Goal: Task Accomplishment & Management: Complete application form

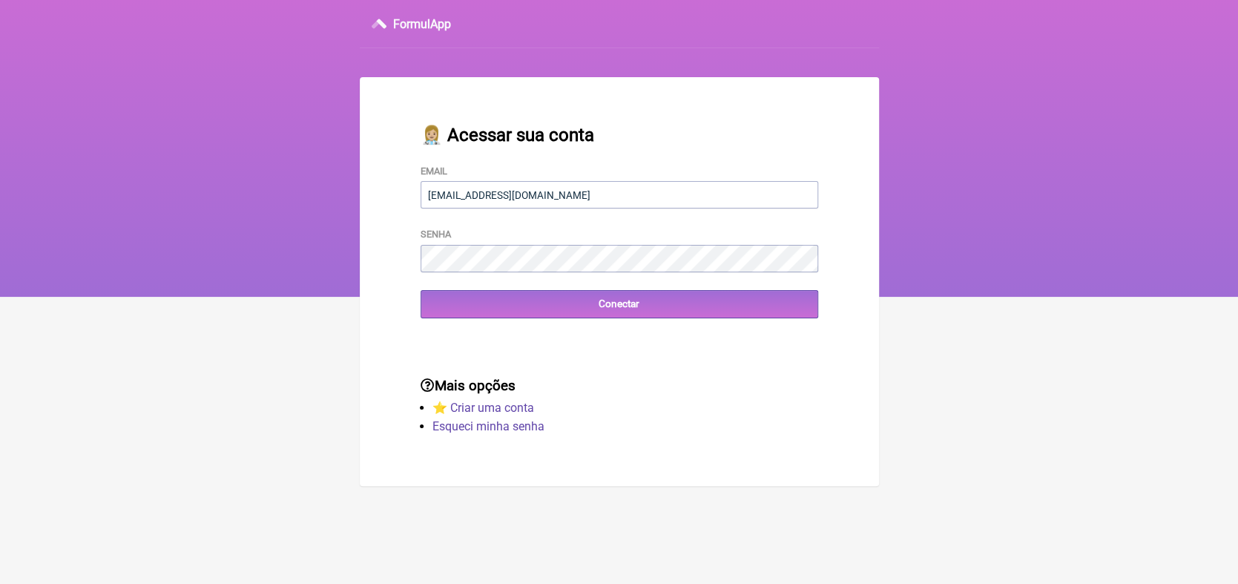
type input "moraeskaren@hotmail.com"
click at [603, 311] on input "Conectar" at bounding box center [620, 303] width 398 height 27
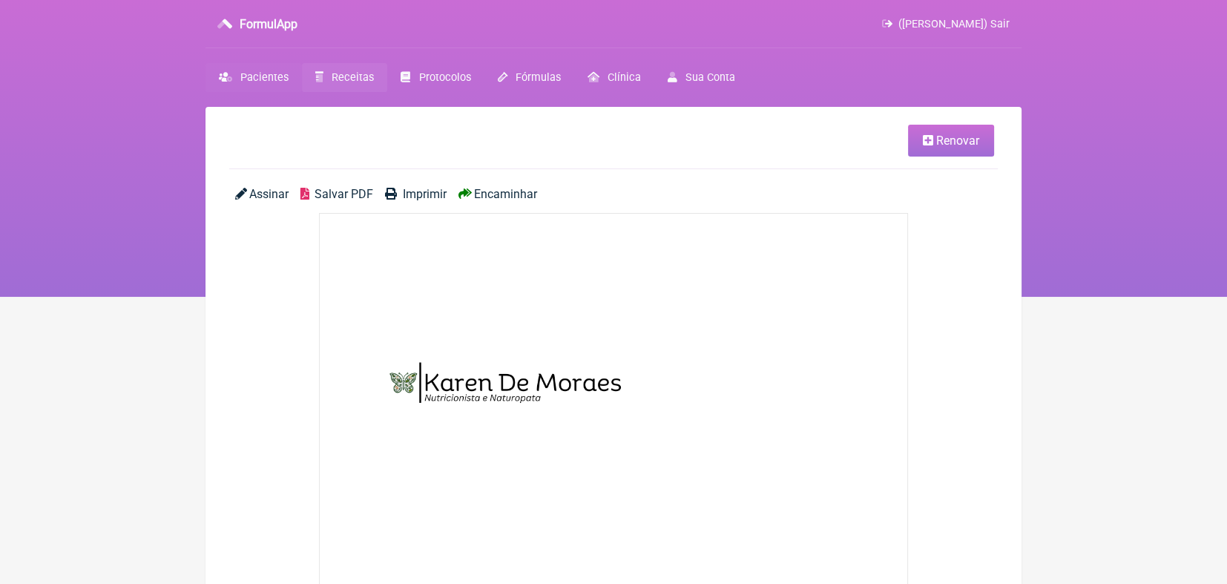
click at [278, 71] on span "Pacientes" at bounding box center [264, 77] width 48 height 13
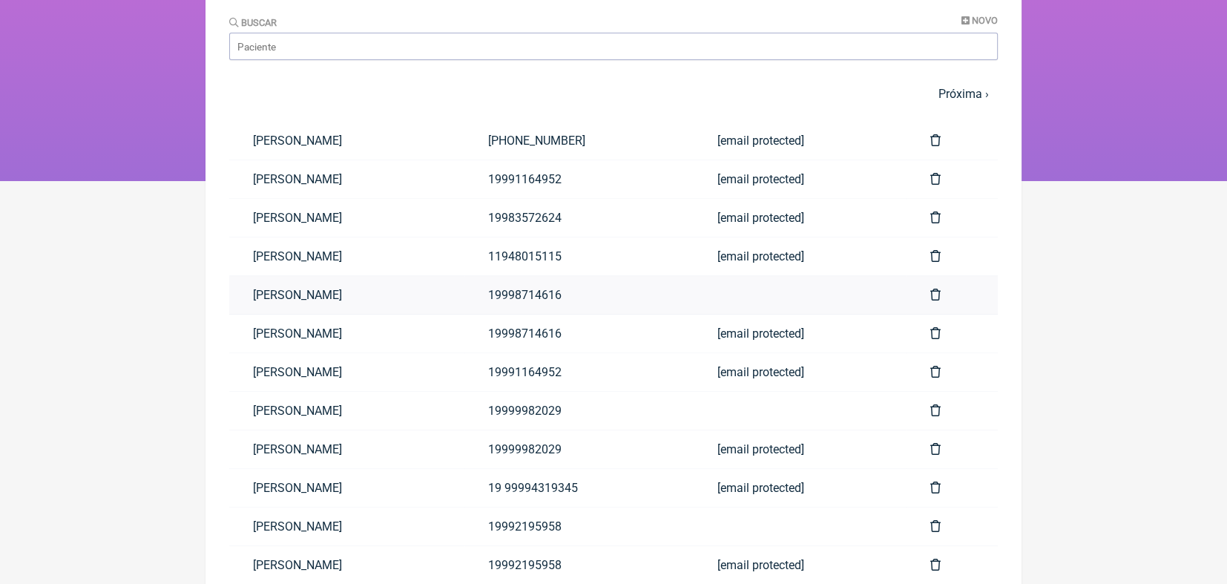
scroll to position [153, 0]
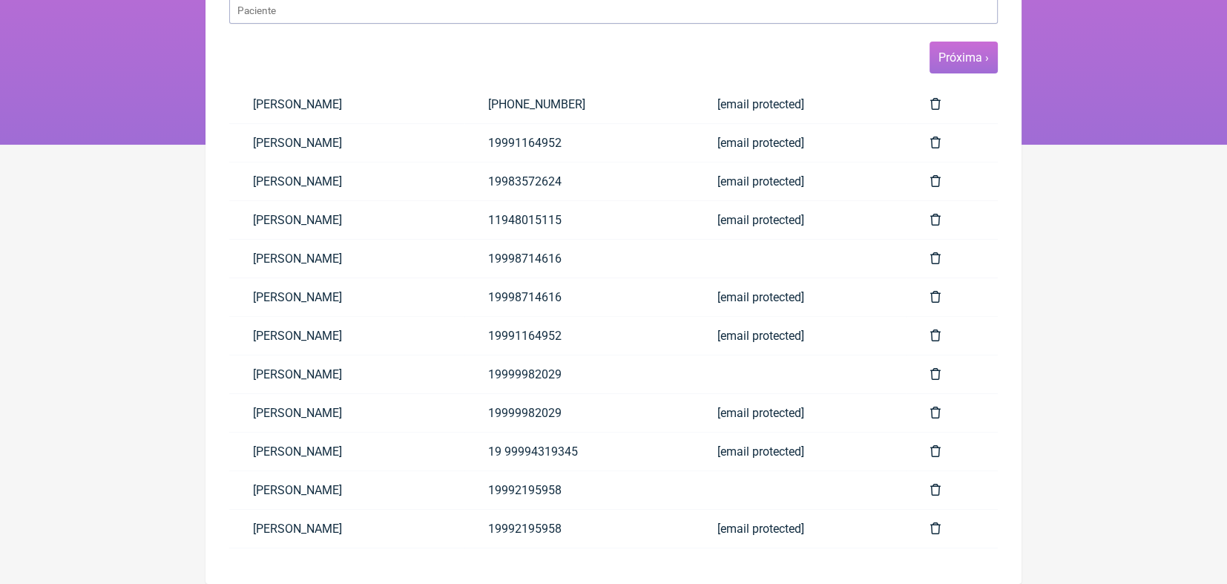
click at [949, 59] on link "Próxima ›" at bounding box center [963, 57] width 50 height 14
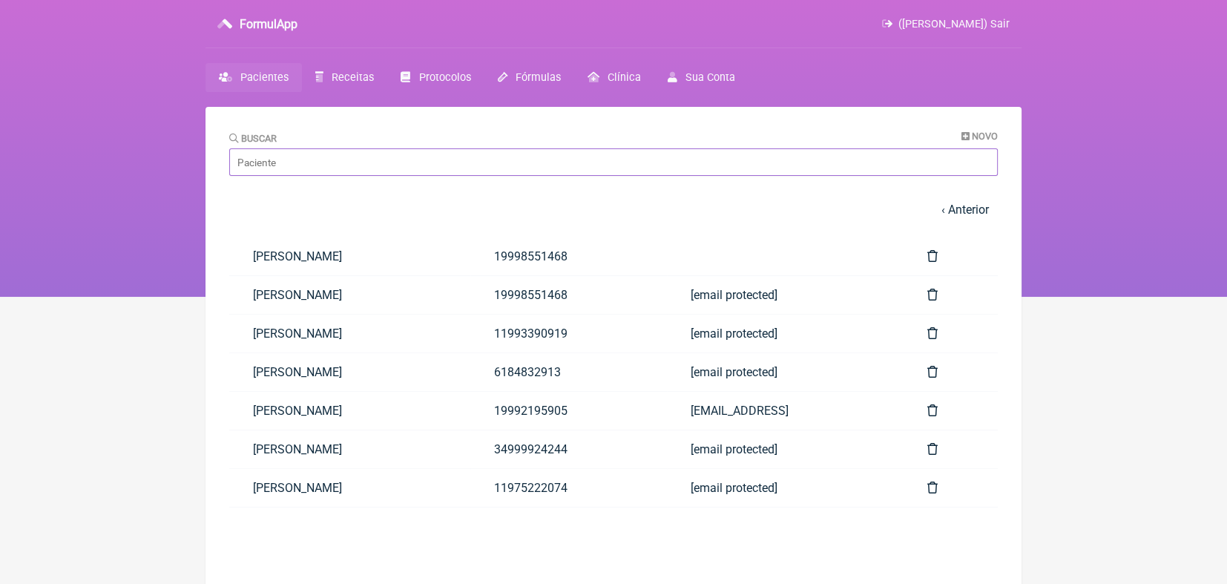
click at [665, 165] on input "Buscar" at bounding box center [613, 161] width 769 height 27
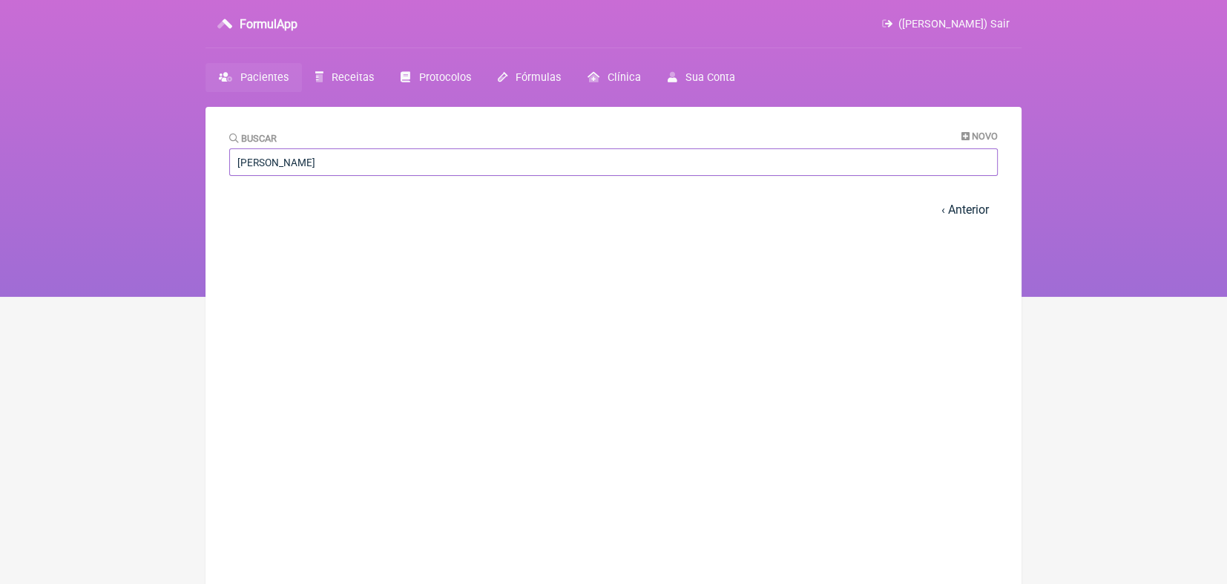
type input "natalia"
click at [258, 163] on input "natalia" at bounding box center [613, 161] width 769 height 27
type input "natália"
click at [352, 73] on span "Receitas" at bounding box center [353, 77] width 42 height 13
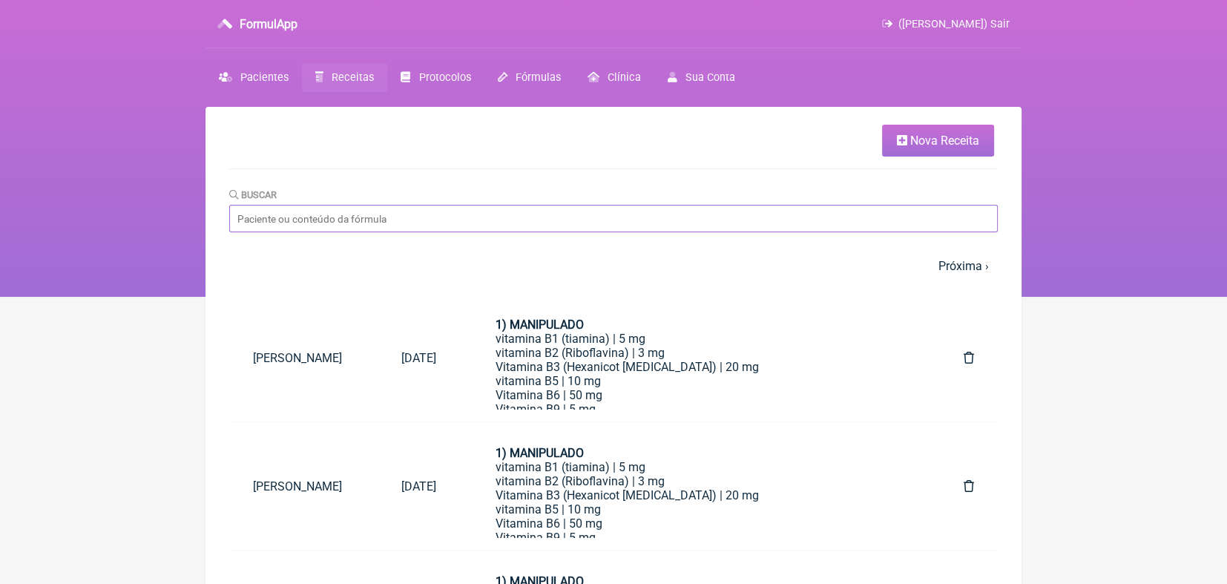
click at [343, 228] on input "Buscar" at bounding box center [613, 218] width 769 height 27
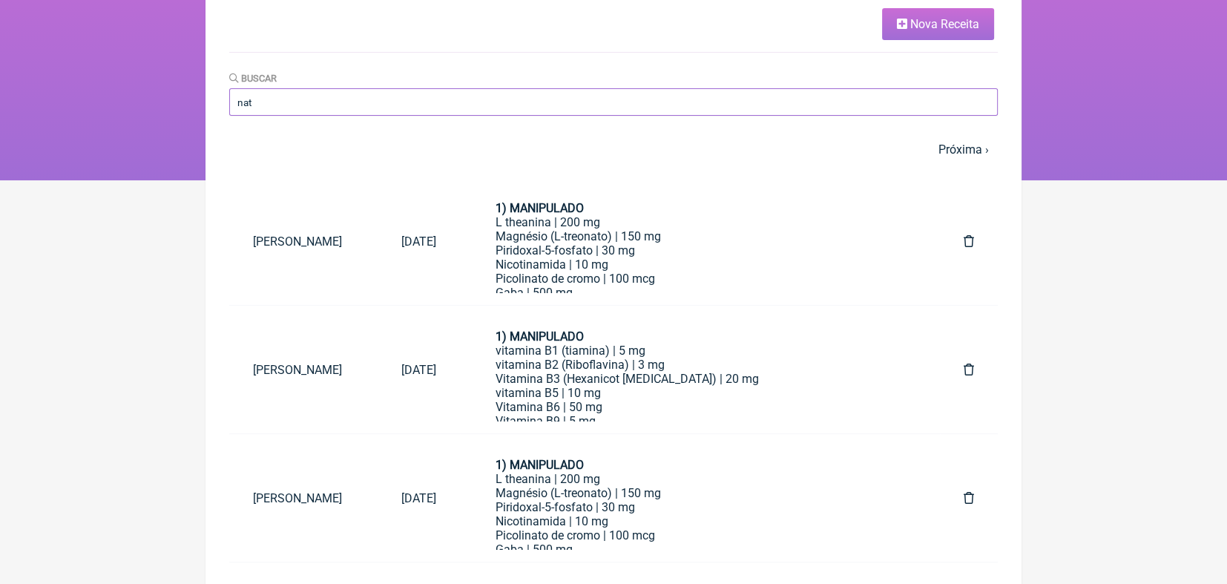
scroll to position [131, 0]
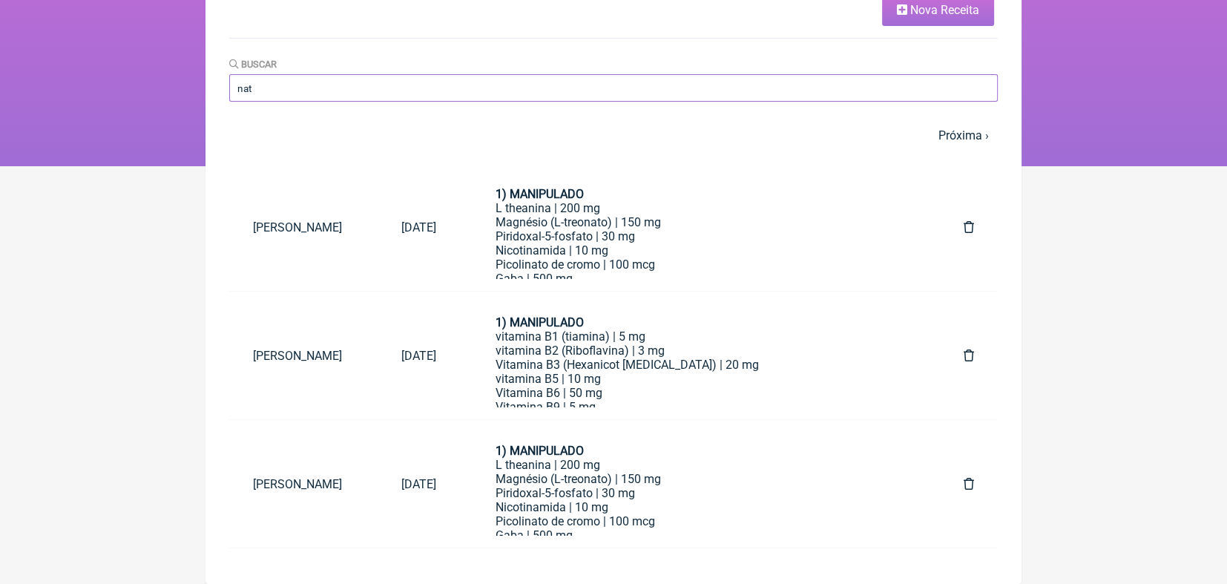
type input "nat"
click at [961, 165] on td at bounding box center [969, 227] width 58 height 128
click at [966, 135] on link "Próxima ›" at bounding box center [963, 135] width 50 height 14
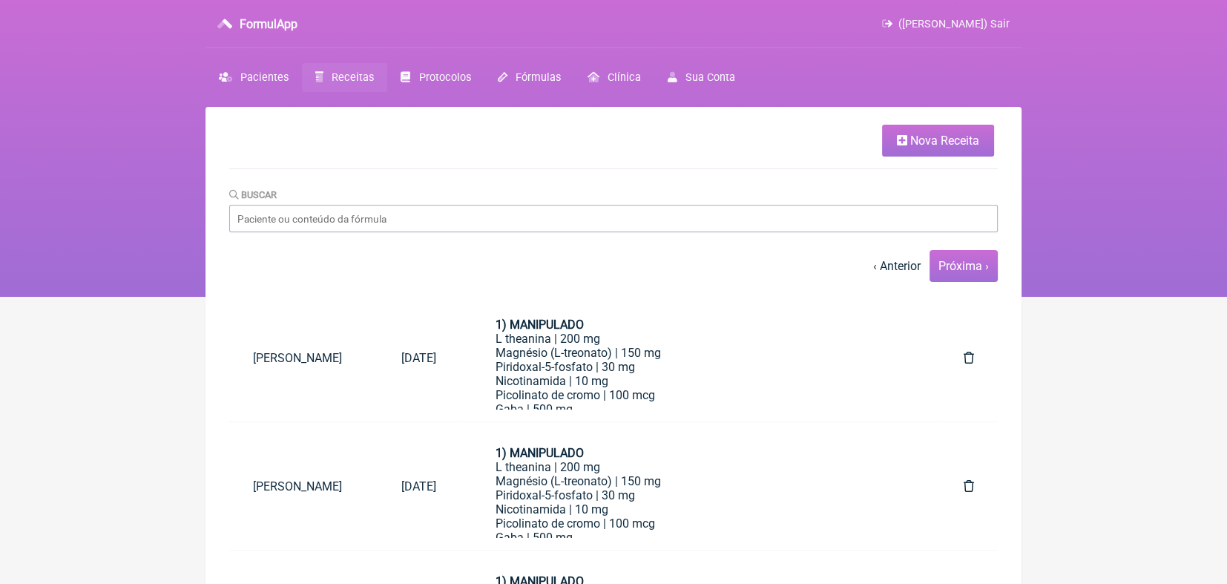
click at [967, 268] on link "Próxima ›" at bounding box center [963, 266] width 50 height 14
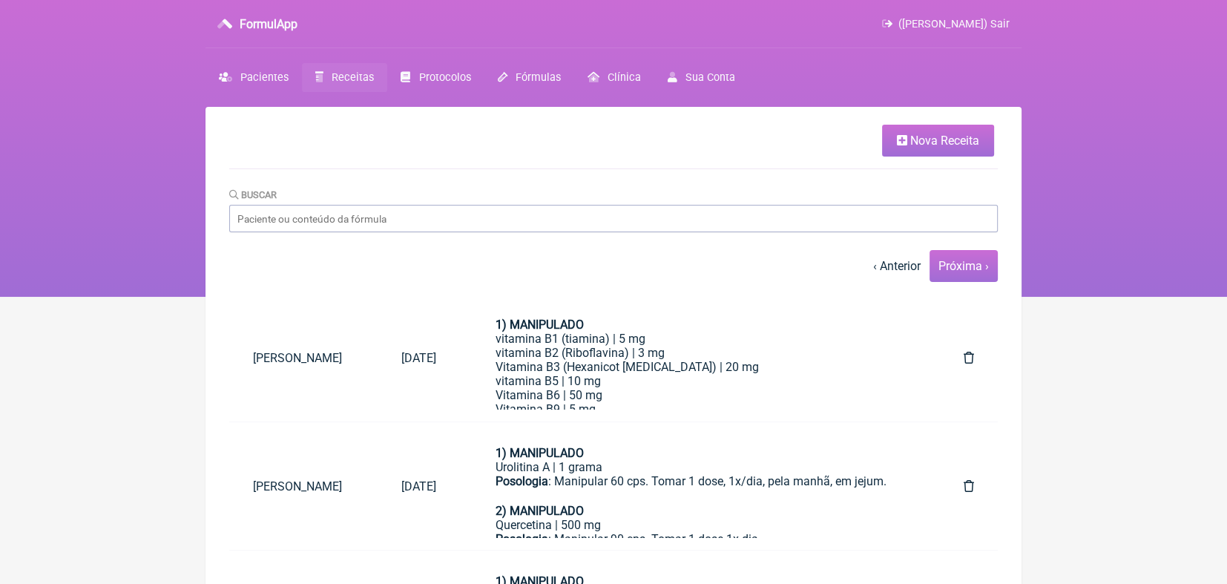
click at [972, 260] on link "Próxima ›" at bounding box center [963, 266] width 50 height 14
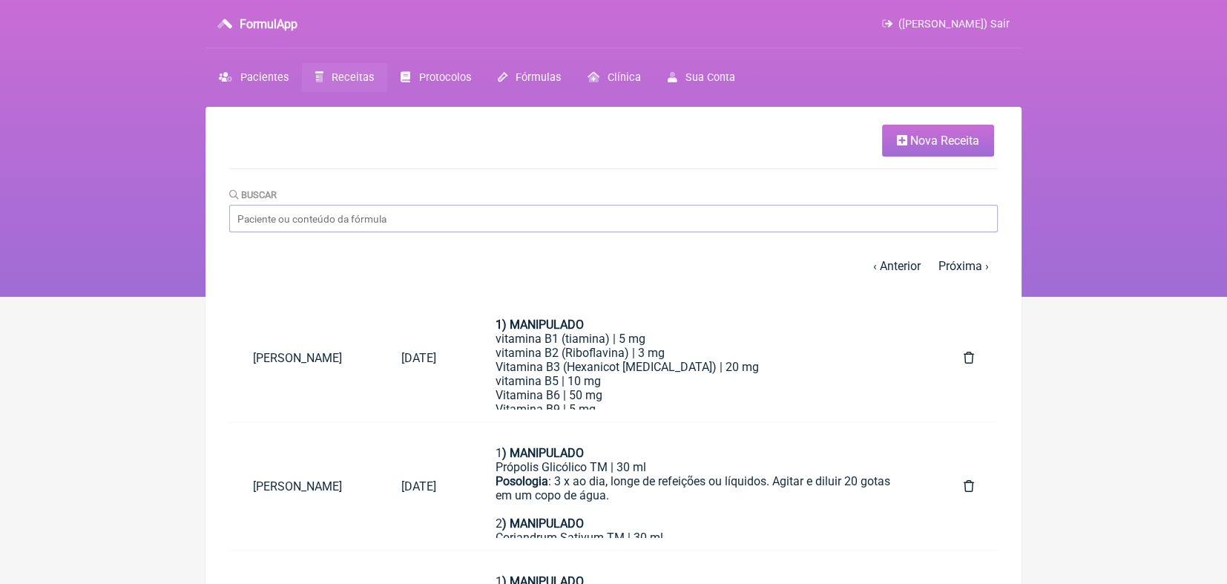
click at [971, 265] on link "Próxima ›" at bounding box center [963, 266] width 50 height 14
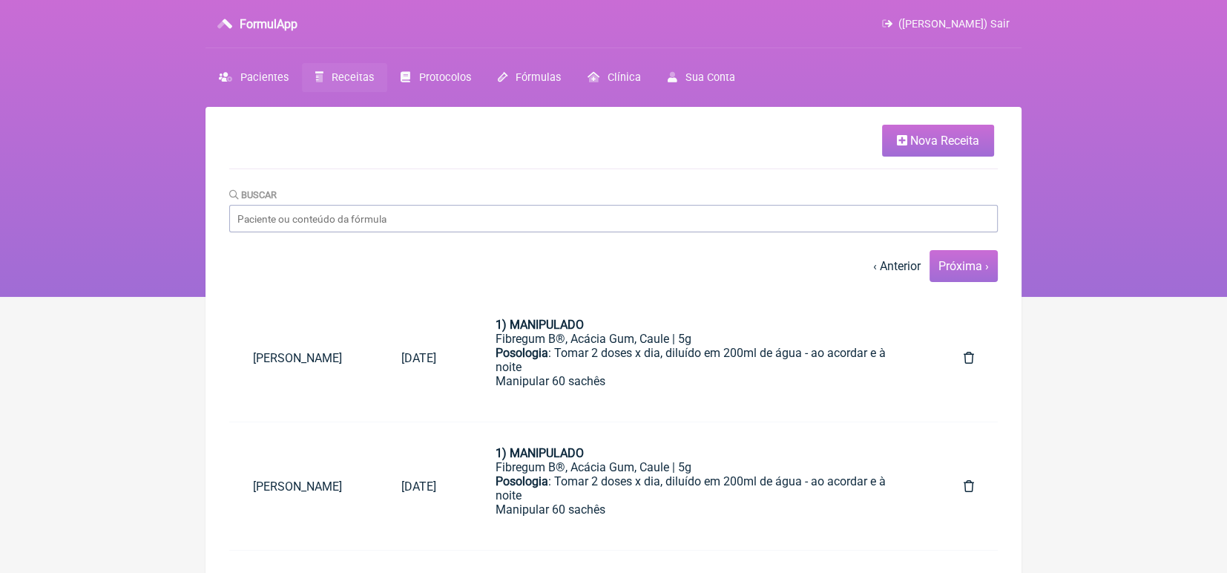
click at [969, 269] on link "Próxima ›" at bounding box center [963, 266] width 50 height 14
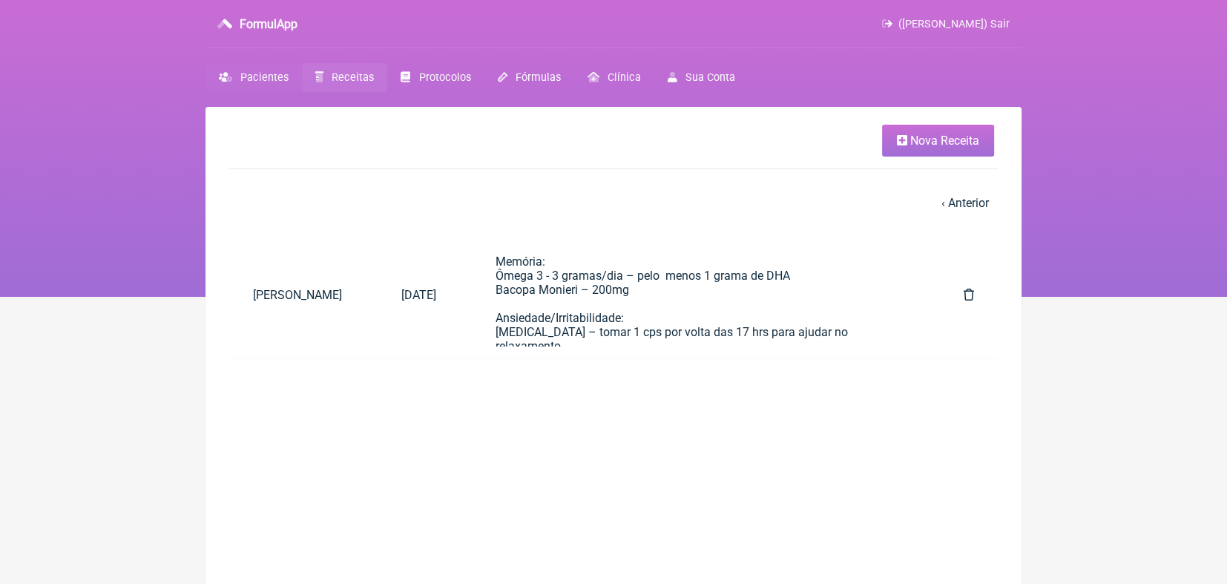
click at [266, 78] on span "Pacientes" at bounding box center [264, 77] width 48 height 13
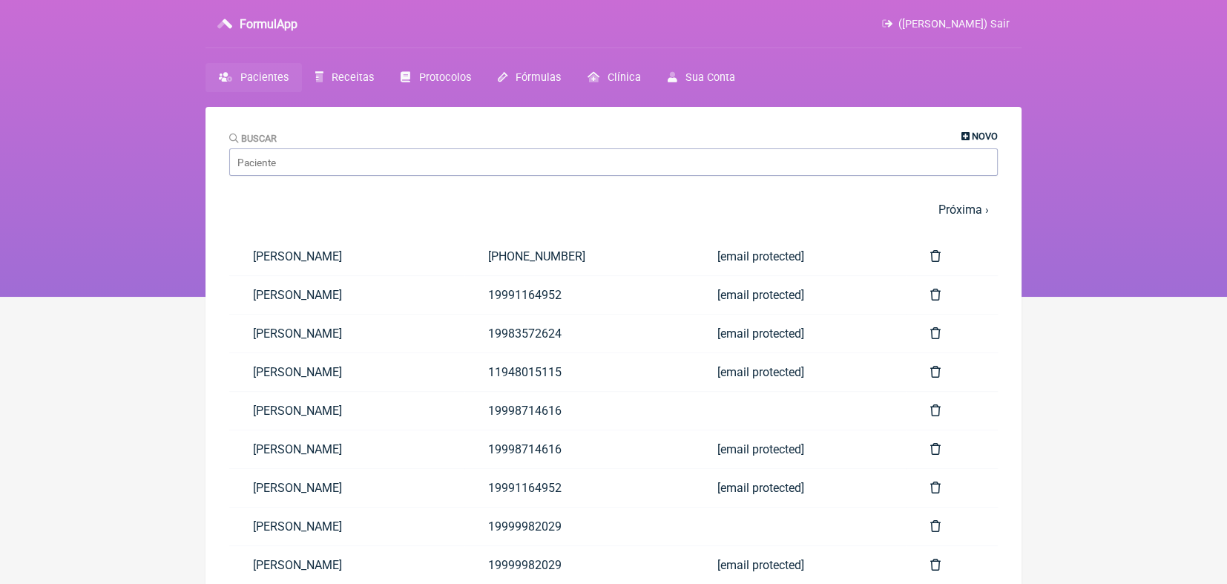
click at [967, 132] on icon at bounding box center [965, 137] width 8 height 10
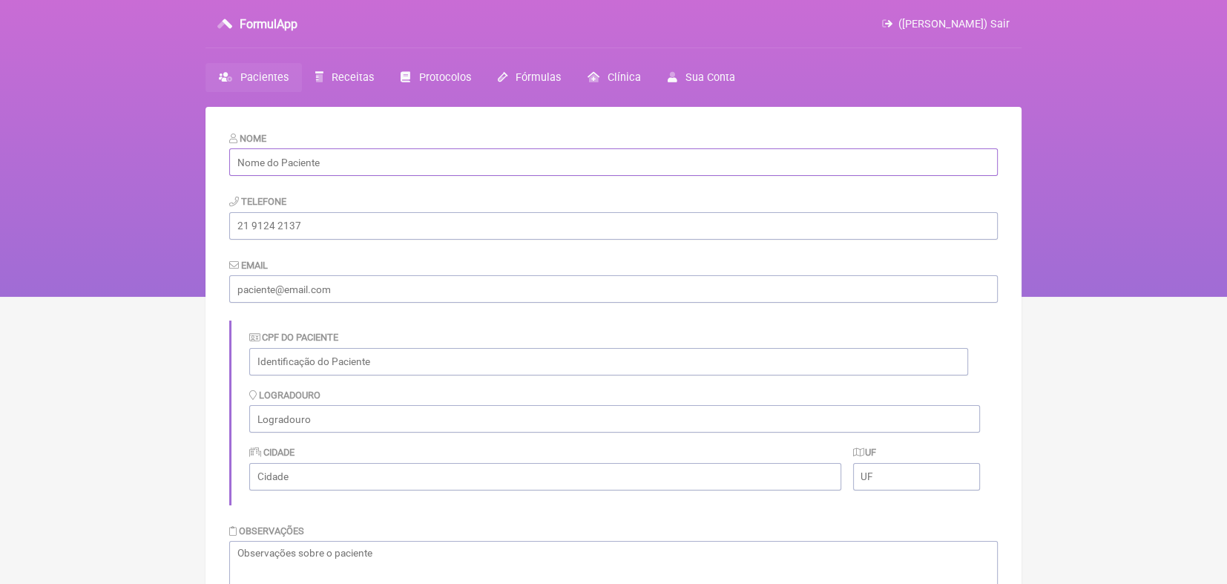
click at [764, 165] on input "text" at bounding box center [613, 161] width 769 height 27
click at [810, 157] on input "Natália" at bounding box center [613, 161] width 769 height 27
click at [670, 162] on input "Natália" at bounding box center [613, 161] width 769 height 27
type input "Natália Simplício"
type input "AC"
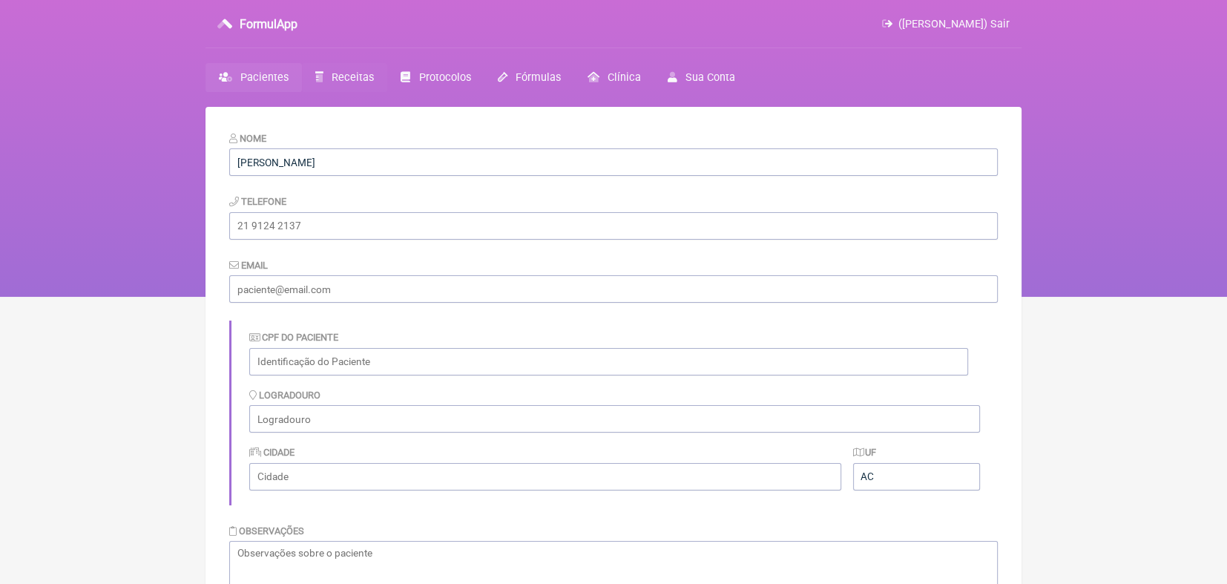
click at [343, 79] on span "Receitas" at bounding box center [353, 77] width 42 height 13
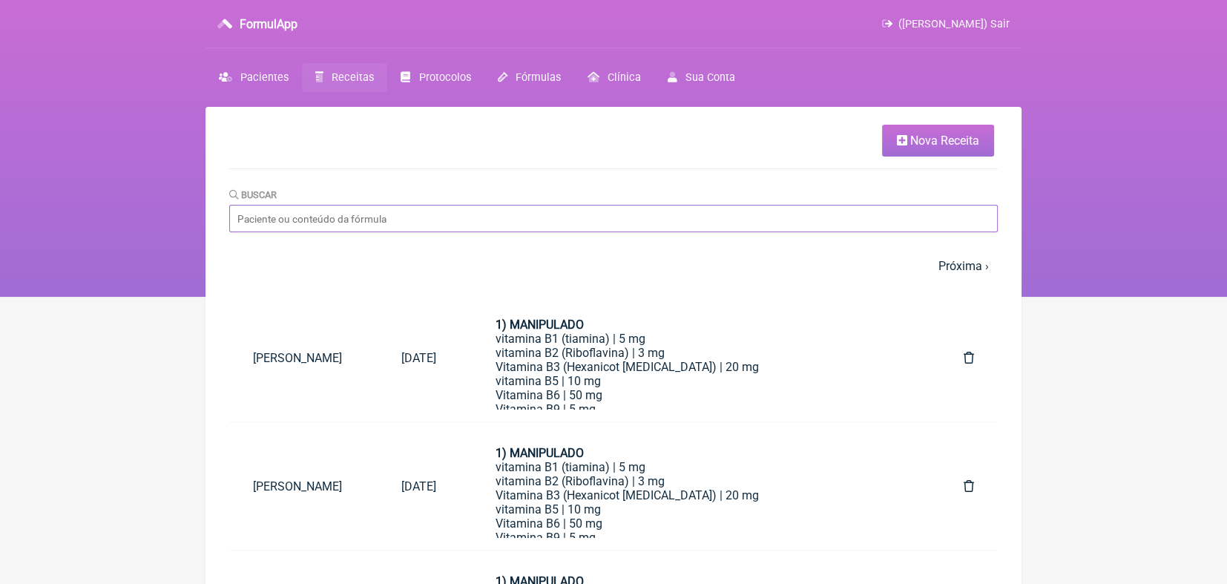
click at [336, 220] on input "Buscar" at bounding box center [613, 218] width 769 height 27
paste input "[PERSON_NAME]"
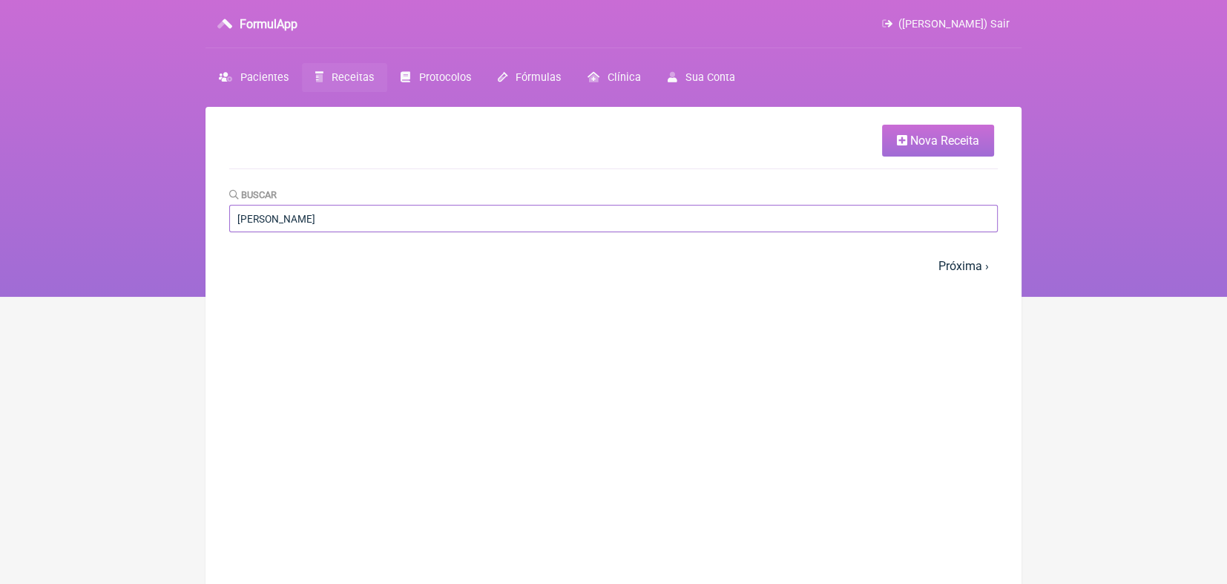
type input "[PERSON_NAME]"
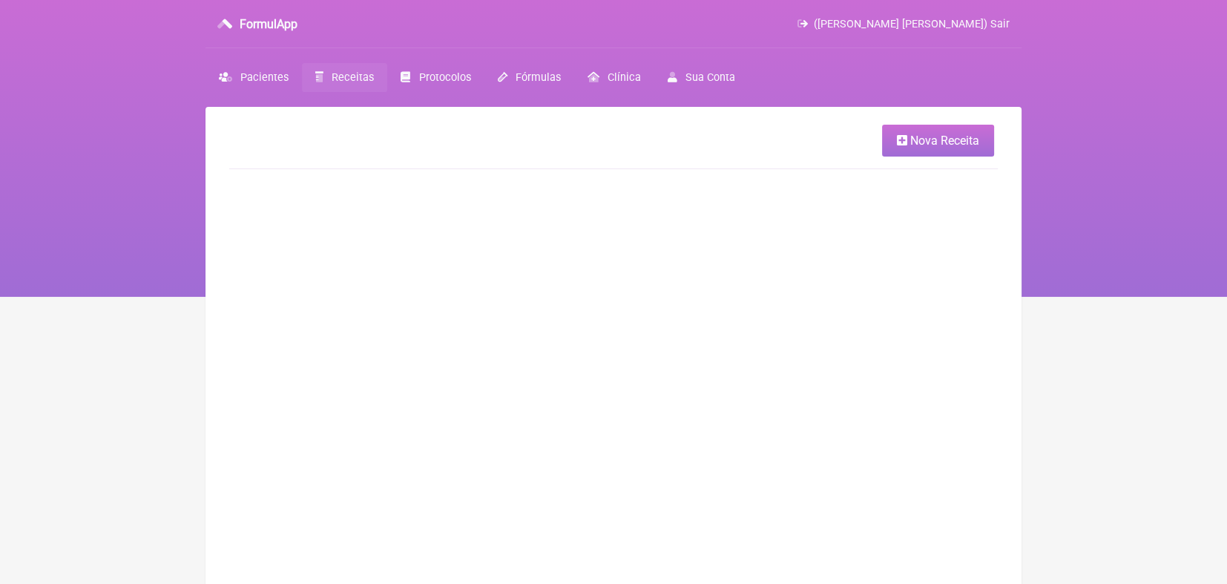
click at [939, 139] on span "Nova Receita" at bounding box center [944, 141] width 69 height 14
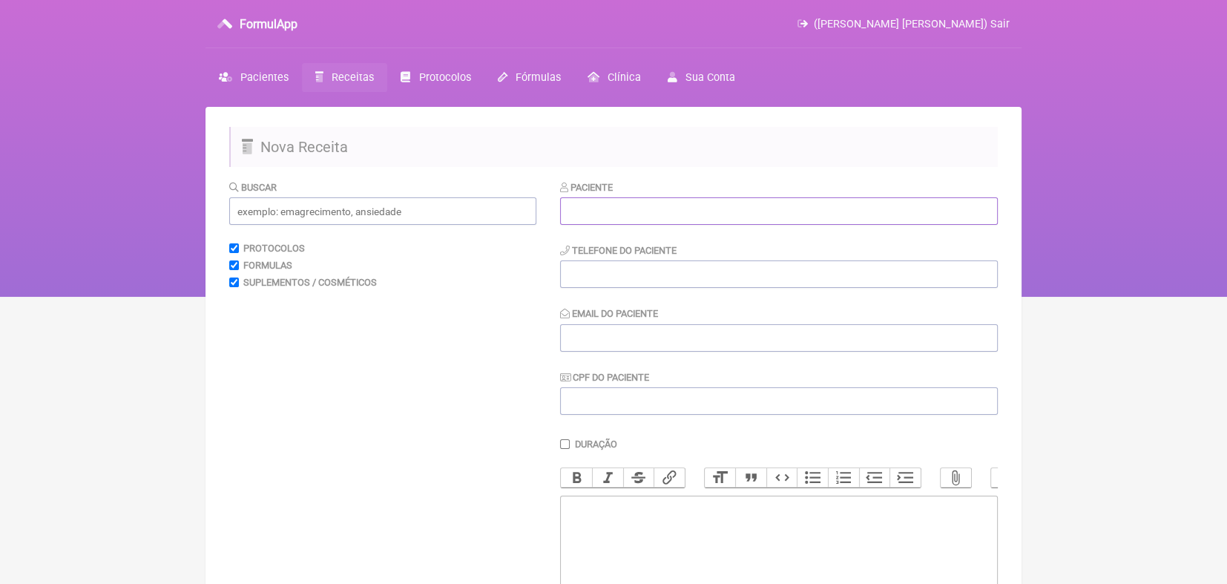
click at [593, 212] on input "text" at bounding box center [779, 210] width 438 height 27
click at [585, 212] on input "natalia simplício" at bounding box center [779, 210] width 438 height 27
click at [607, 213] on input "Natália simplício" at bounding box center [779, 210] width 438 height 27
type input "[PERSON_NAME]"
click at [257, 78] on span "Pacientes" at bounding box center [264, 77] width 48 height 13
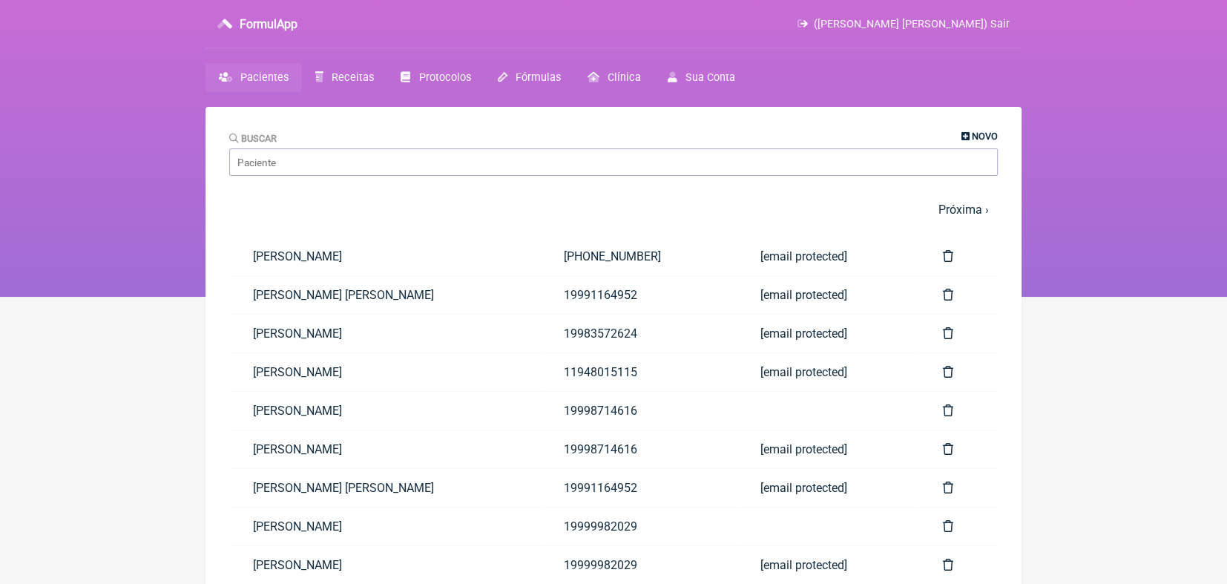
click at [987, 132] on span "Novo" at bounding box center [985, 136] width 26 height 11
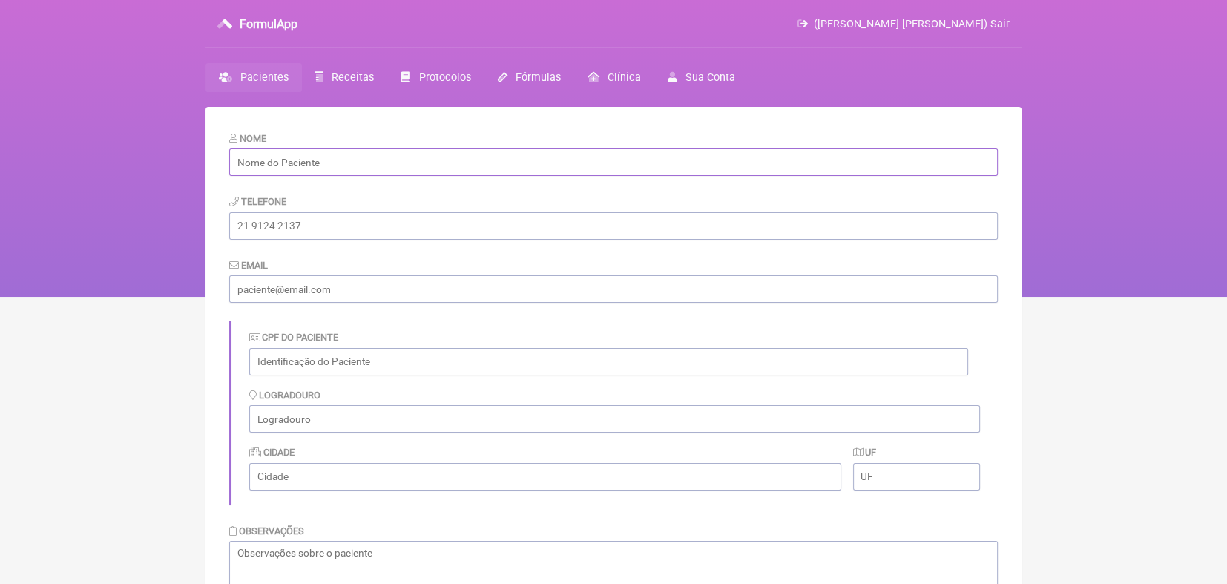
click at [754, 162] on input "text" at bounding box center [613, 161] width 769 height 27
type input "Natália Simplício"
type input "AC"
click at [308, 234] on input "tel" at bounding box center [613, 225] width 769 height 27
type input "19992268389"
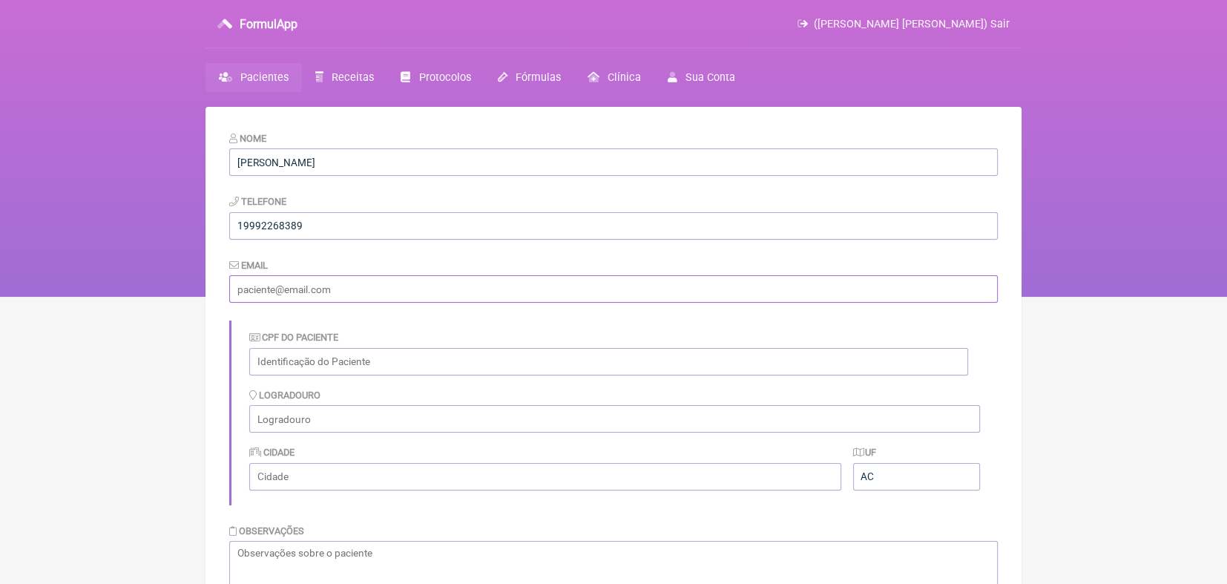
click at [326, 294] on input "email" at bounding box center [613, 288] width 769 height 27
type input "moraeskaren@hotmail.com"
type input "Valinhos"
click at [531, 371] on input "text" at bounding box center [608, 361] width 719 height 27
click at [930, 111] on main "Nome Natália Simplício Telefone 19992268389 Email moraeskaren@hotmail.com CPF d…" at bounding box center [613, 444] width 816 height 675
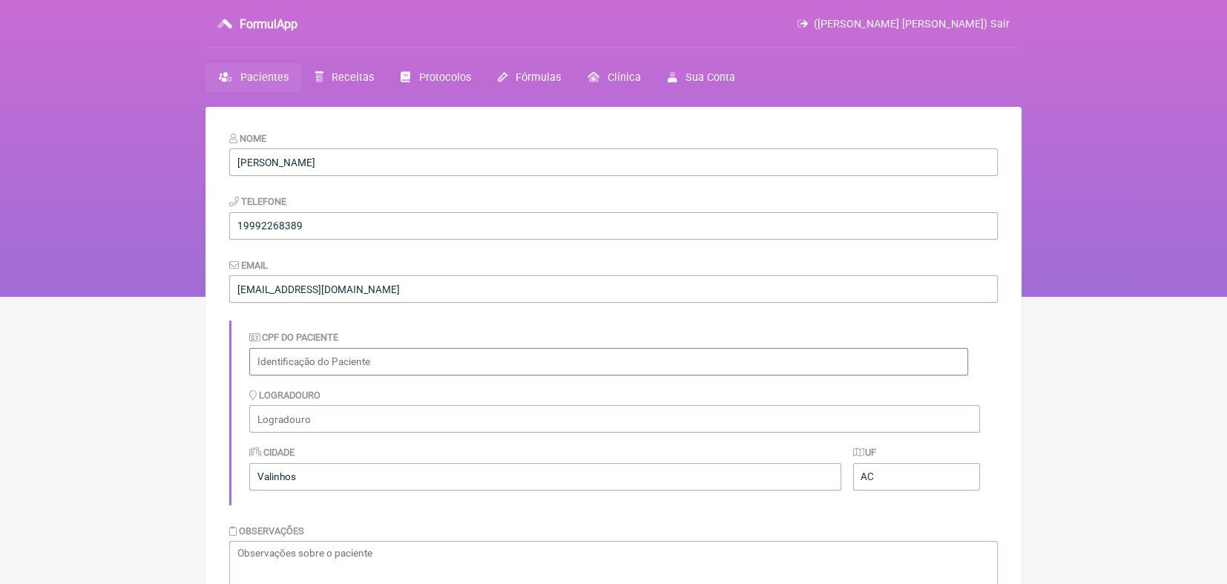
click at [364, 350] on input "text" at bounding box center [608, 361] width 719 height 27
click at [813, 313] on form "Nome Natália Simplício Telefone 19992268389 Email moraeskaren@hotmail.com CPF d…" at bounding box center [613, 433] width 769 height 604
click at [376, 369] on input "365418" at bounding box center [608, 361] width 719 height 27
type input "36541836892"
click at [719, 427] on input "text" at bounding box center [614, 418] width 731 height 27
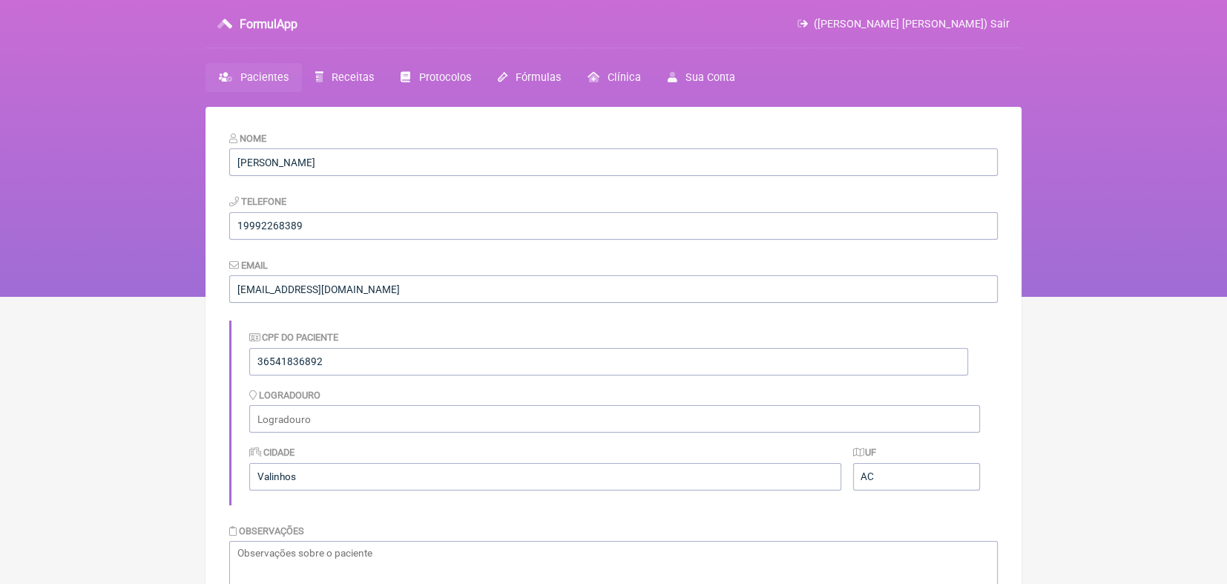
click at [579, 455] on div "Cidade Valinhos" at bounding box center [545, 466] width 592 height 45
click at [920, 483] on input "AC" at bounding box center [916, 476] width 127 height 27
type input "A"
type input "SP"
click at [1012, 513] on main "Nome Natália Simplício Telefone 19992268389 Email moraeskaren@hotmail.com CPF d…" at bounding box center [613, 444] width 816 height 675
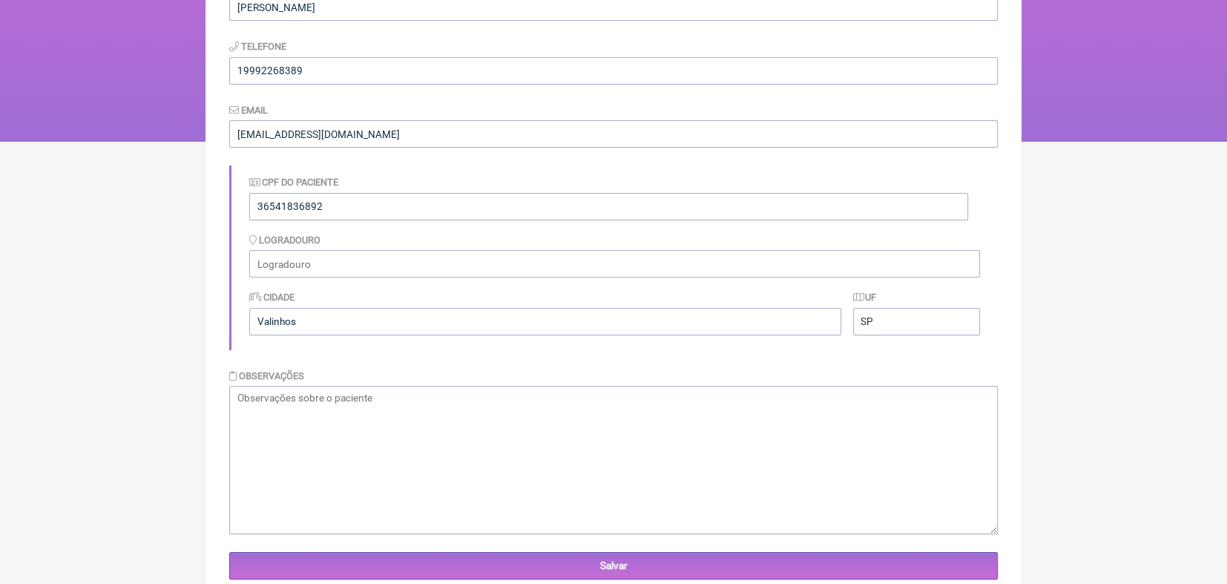
scroll to position [201, 0]
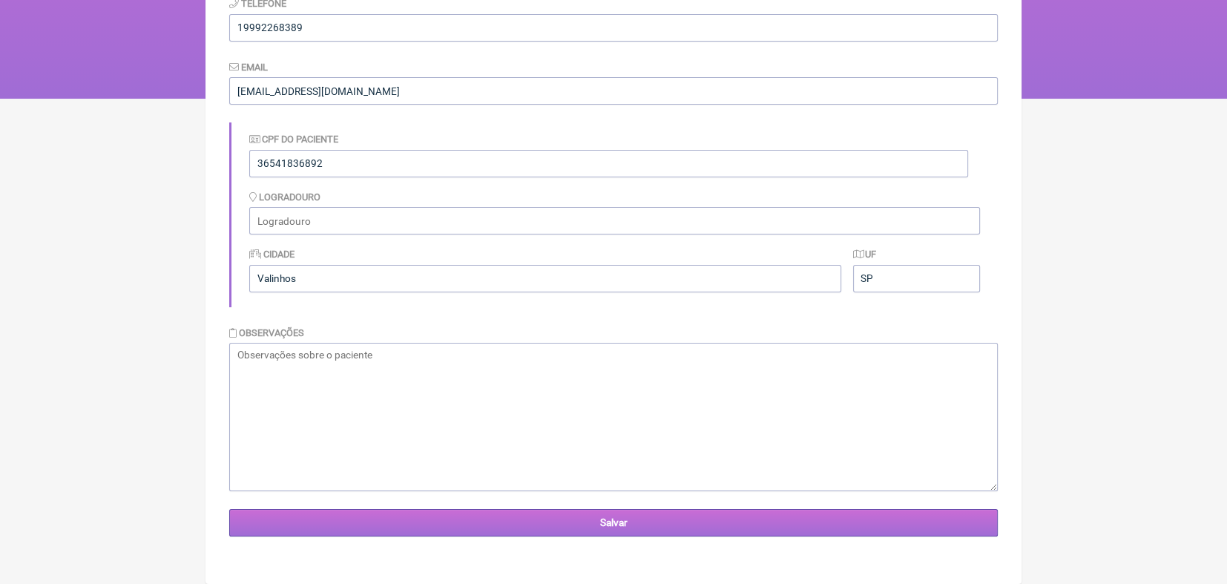
click at [619, 523] on input "Salvar" at bounding box center [613, 522] width 769 height 27
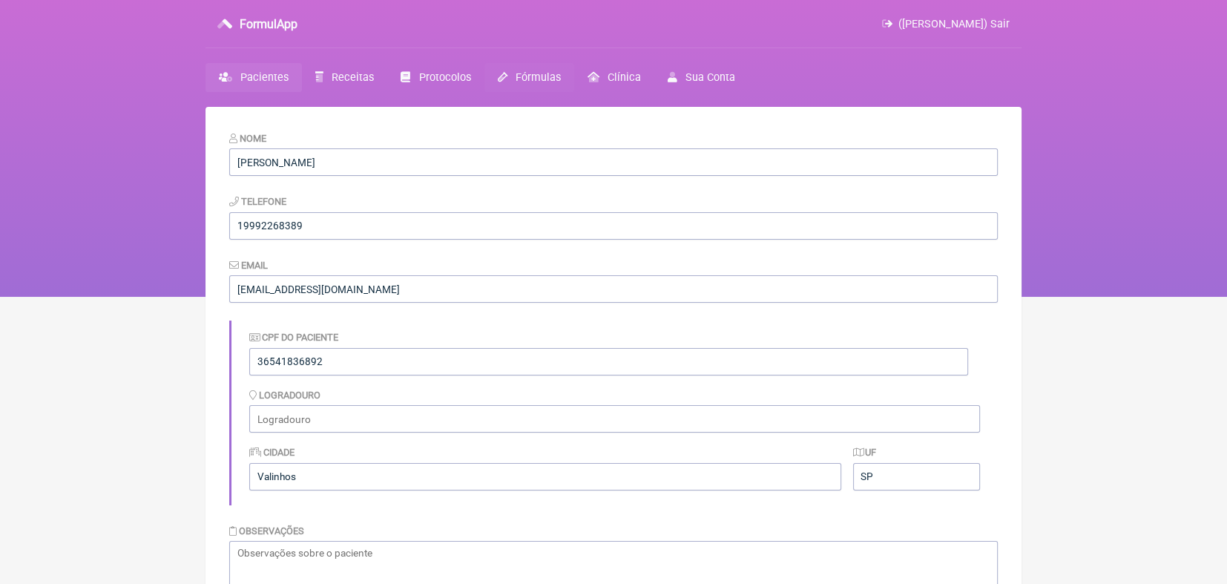
click at [531, 76] on span "Fórmulas" at bounding box center [538, 77] width 45 height 13
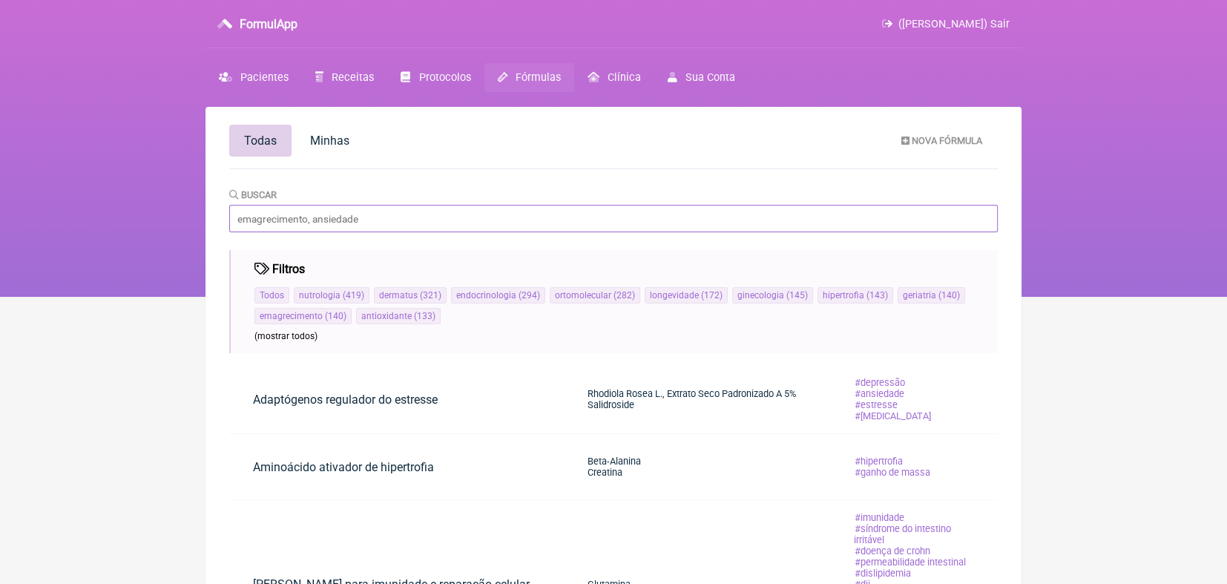
click at [343, 227] on input "Buscar" at bounding box center [613, 218] width 769 height 27
type input "nac"
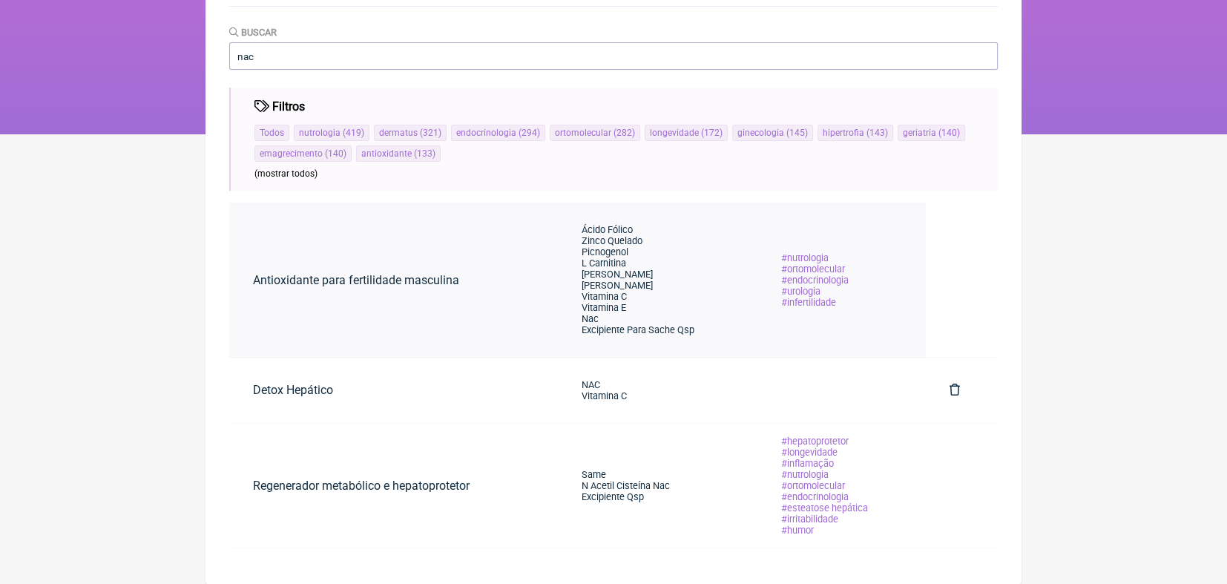
scroll to position [173, 0]
click at [329, 44] on input "nac" at bounding box center [613, 55] width 769 height 27
type input "n"
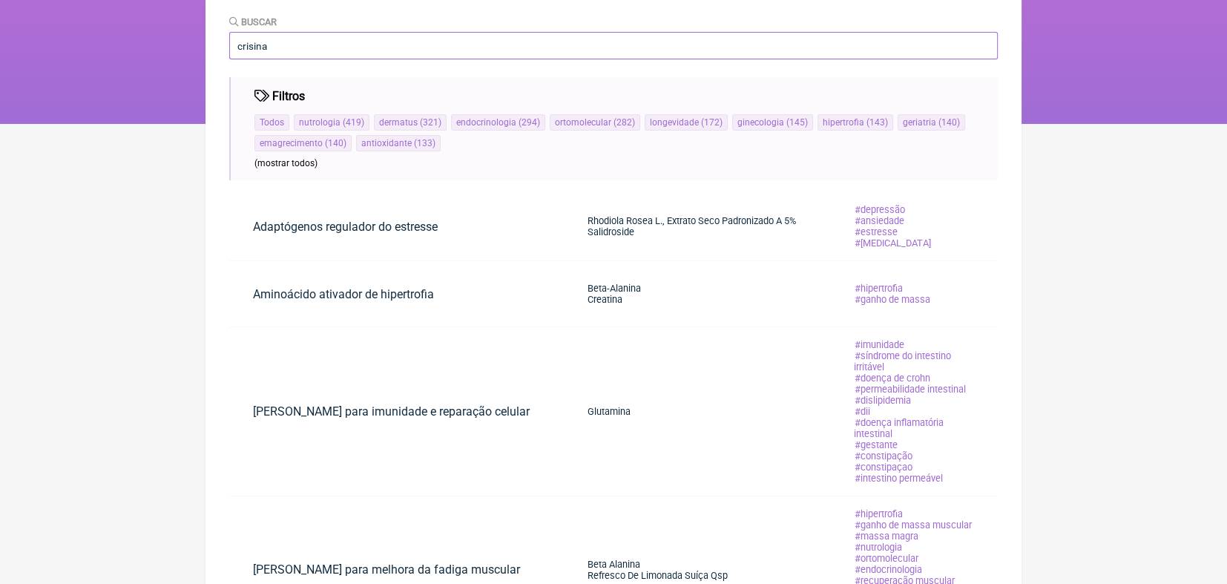
scroll to position [162, 0]
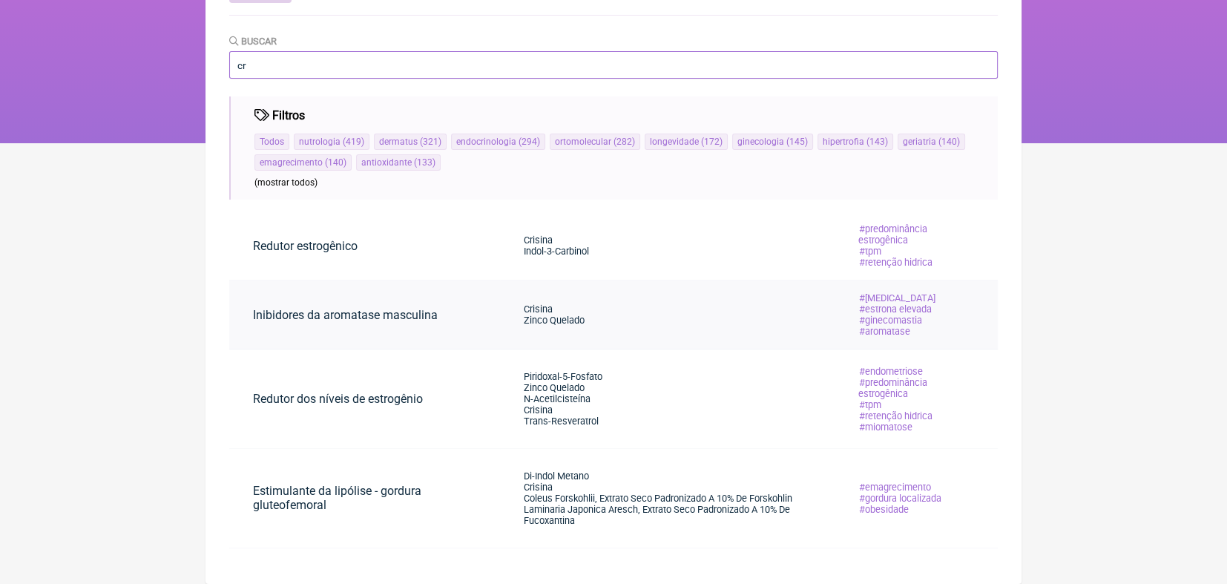
type input "c"
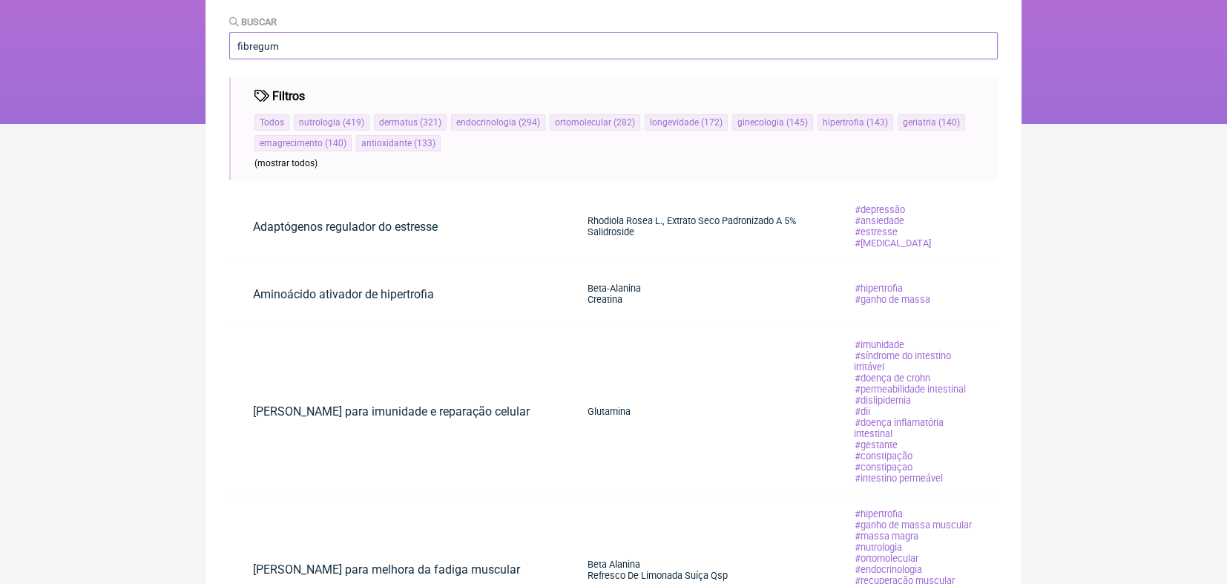
type input "fibregum"
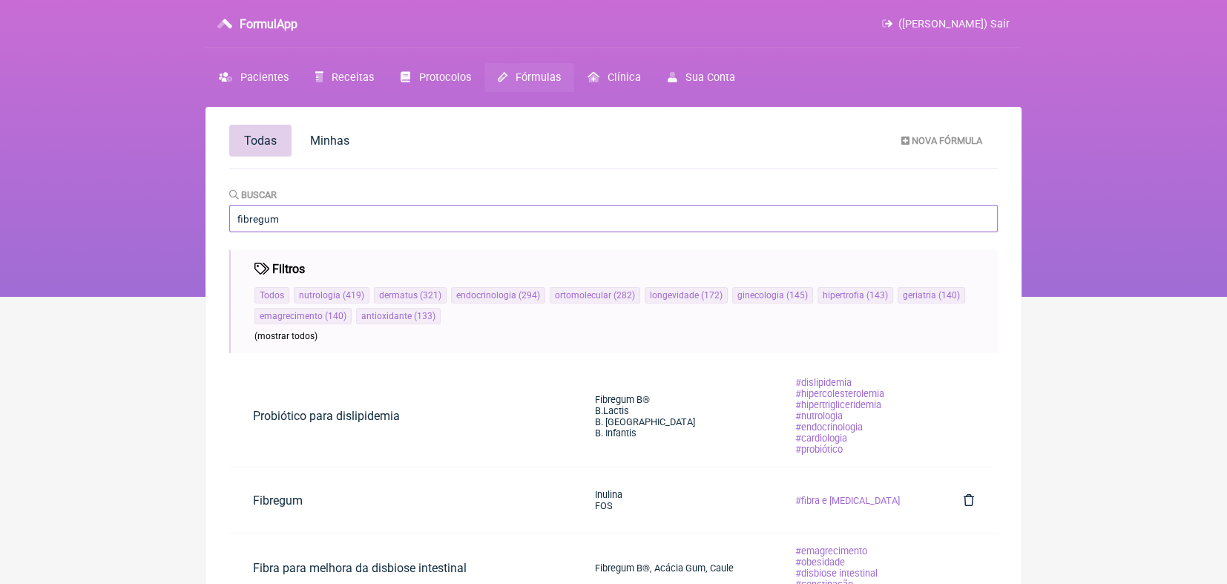
click at [382, 214] on input "fibregum" at bounding box center [613, 218] width 769 height 27
type input "f"
type input "glicina"
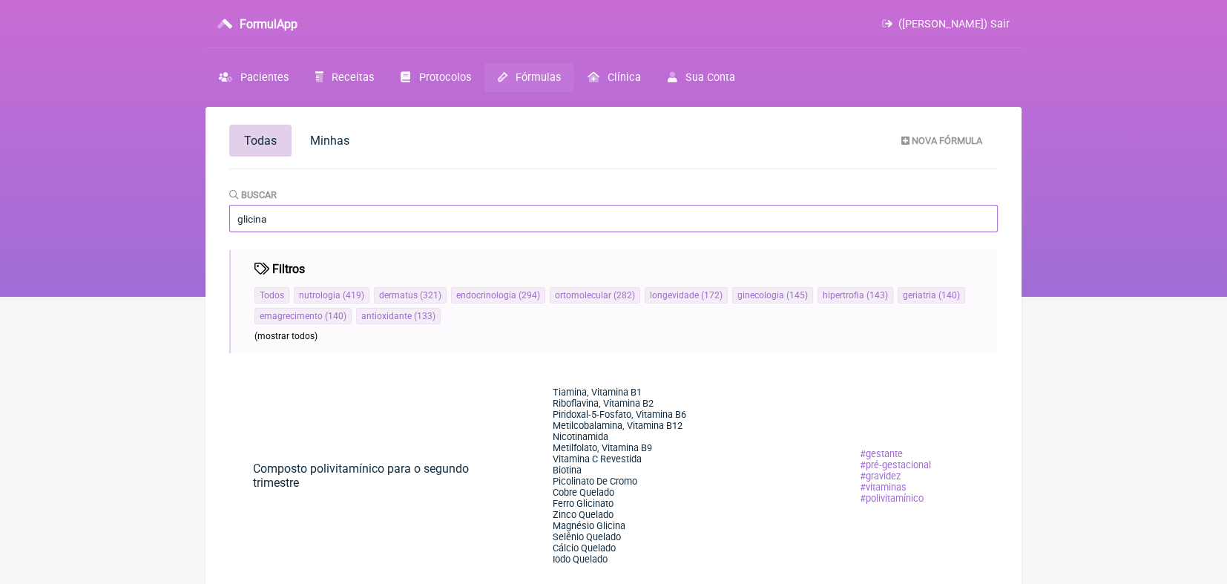
drag, startPoint x: 332, startPoint y: 217, endPoint x: 174, endPoint y: 207, distance: 159.1
click at [174, 207] on div "FormulApp (Karen S P De Moraes) Sair Pacientes Receitas Protocolos Fórmulas Clí…" at bounding box center [613, 148] width 1227 height 297
type input "enzimas"
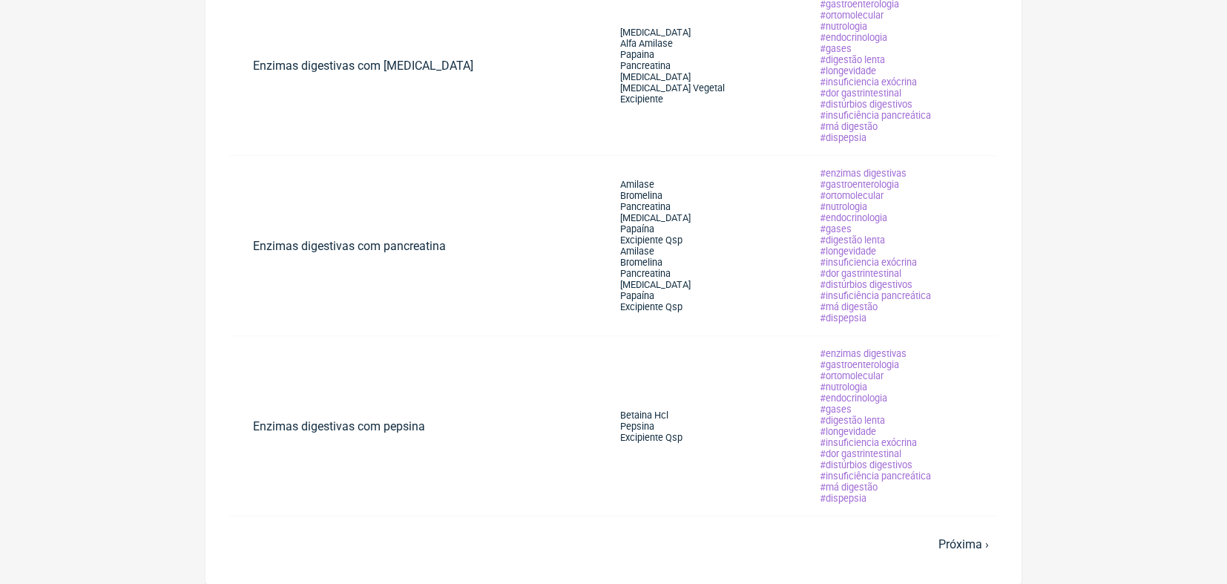
scroll to position [1275, 0]
click at [964, 544] on link "Próxima ›" at bounding box center [963, 544] width 50 height 14
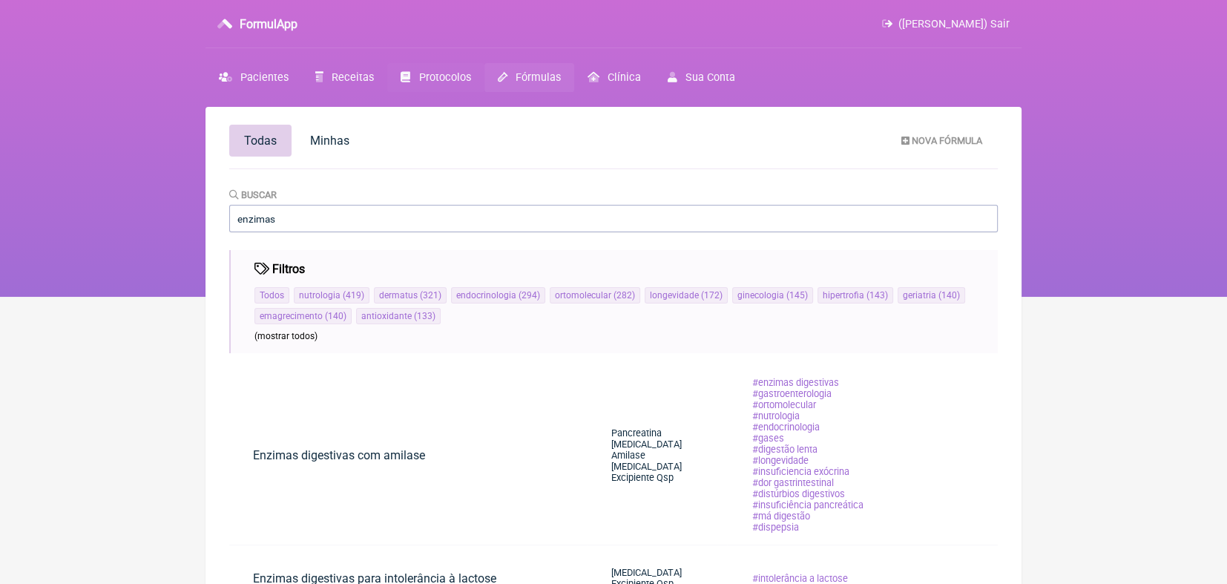
click at [440, 76] on span "Protocolos" at bounding box center [445, 77] width 52 height 13
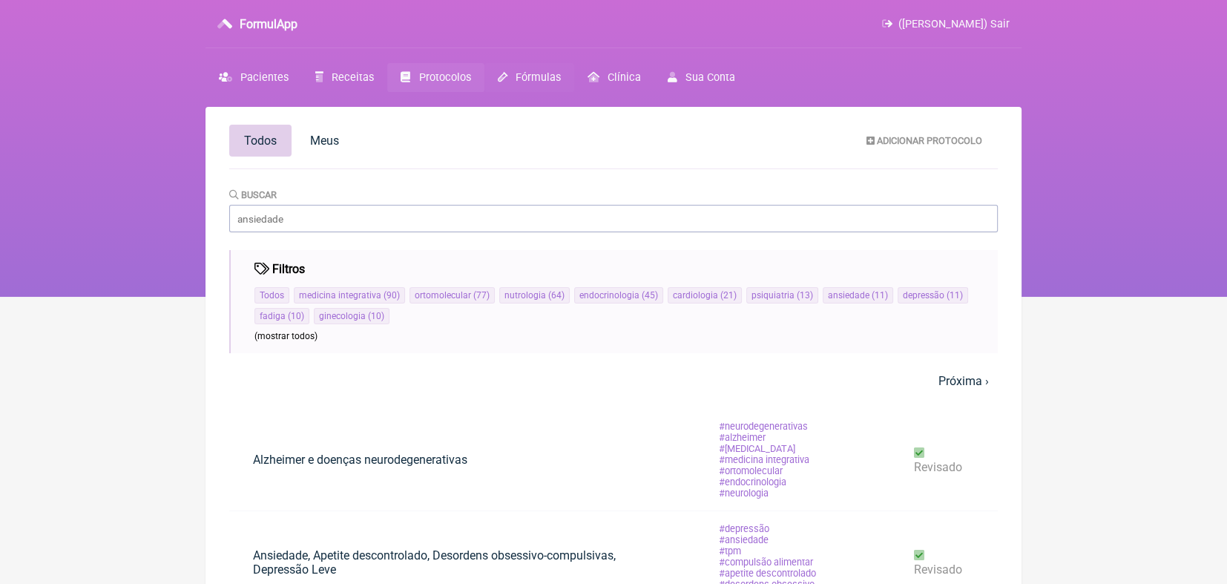
click at [522, 75] on span "Fórmulas" at bounding box center [538, 77] width 45 height 13
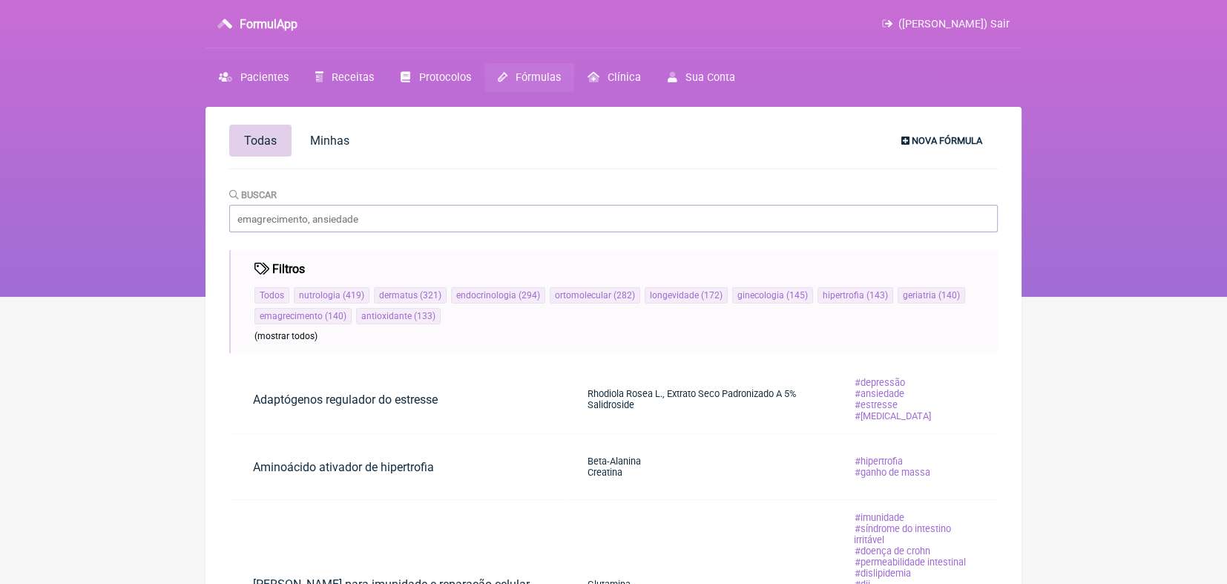
click at [934, 136] on span "Nova Fórmula" at bounding box center [947, 140] width 70 height 11
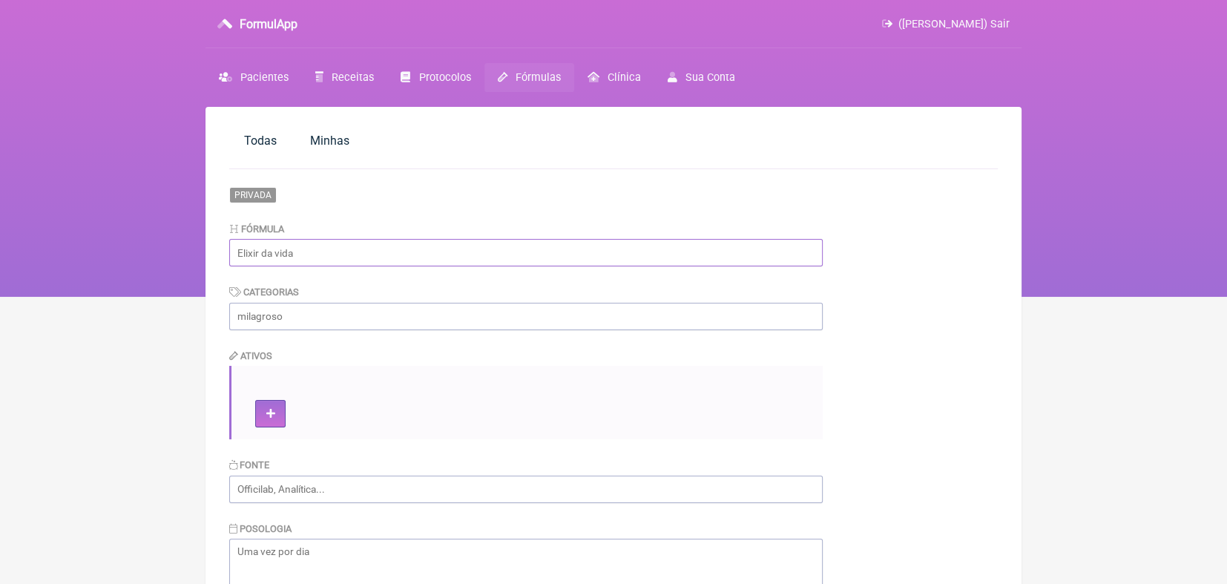
click at [504, 253] on input "text" at bounding box center [525, 252] width 593 height 27
type input "Predominância estrogênica"
click at [255, 400] on button at bounding box center [270, 413] width 30 height 27
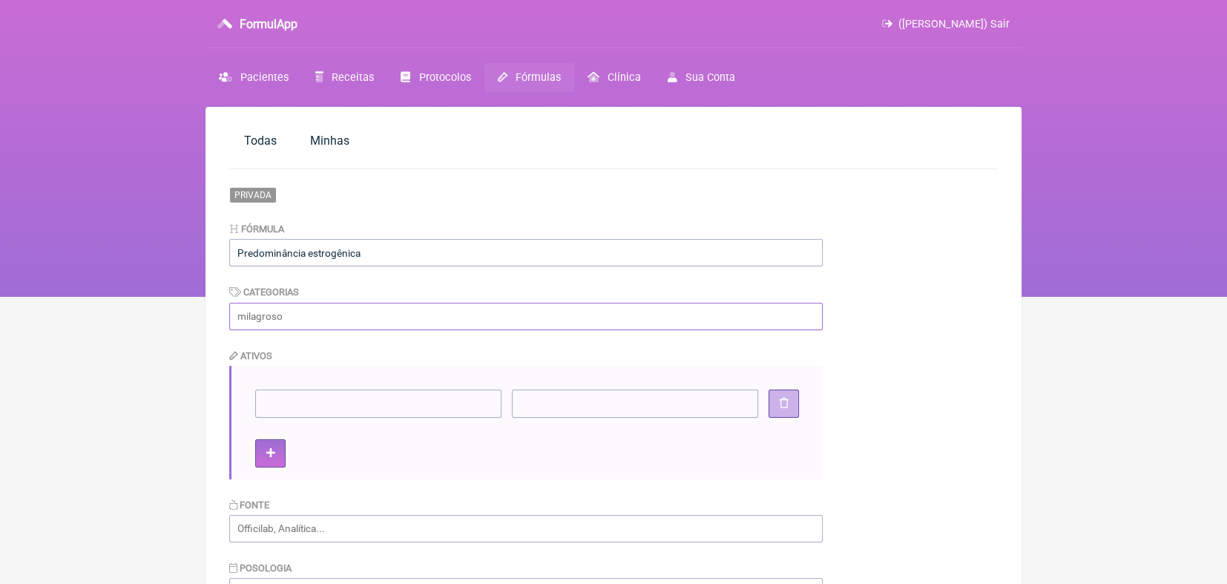
click at [379, 314] on input "text" at bounding box center [525, 316] width 593 height 27
click at [504, 407] on li at bounding box center [527, 402] width 544 height 27
click at [486, 405] on input"] at bounding box center [378, 402] width 246 height 27
type input"] "Crisina"
type input"] "300 mg"
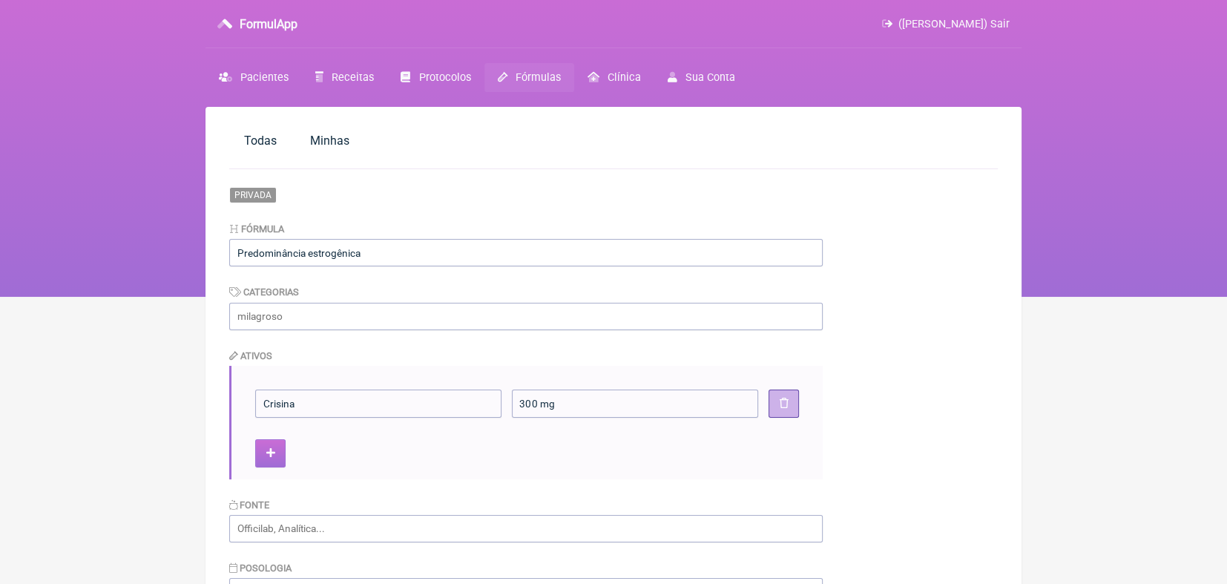
click at [274, 458] on icon at bounding box center [270, 453] width 9 height 10
click at [270, 446] on input"] at bounding box center [378, 443] width 246 height 27
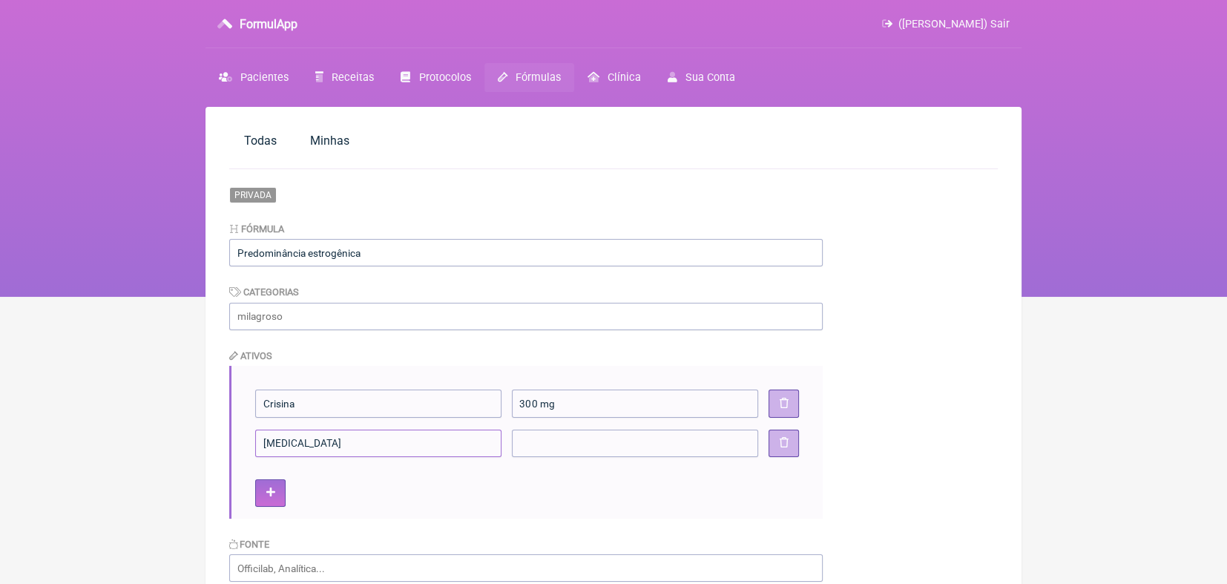
type input"] "DHEA"
type input"] "20 mg"
click at [266, 491] on icon at bounding box center [270, 492] width 9 height 10
click at [266, 491] on input"] at bounding box center [378, 482] width 246 height 27
type input"] "Cureit"
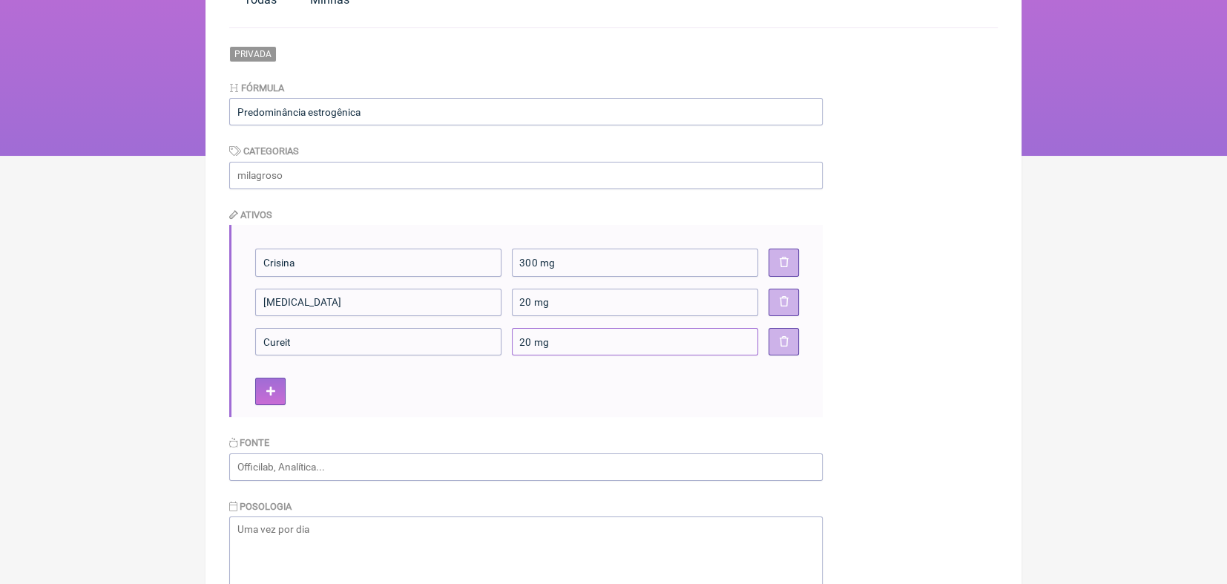
scroll to position [142, 0]
type input"] "20 mg"
click at [250, 182] on input "text" at bounding box center [525, 173] width 593 height 27
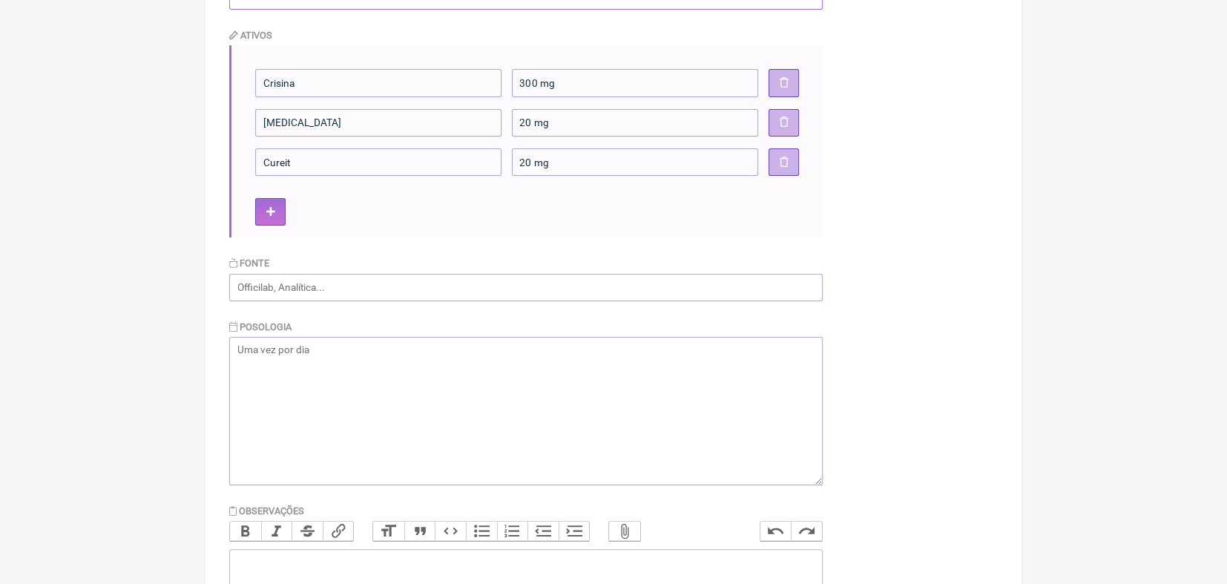
scroll to position [321, 0]
type input "Saúde hormonal"
click at [311, 343] on textarea at bounding box center [525, 410] width 593 height 148
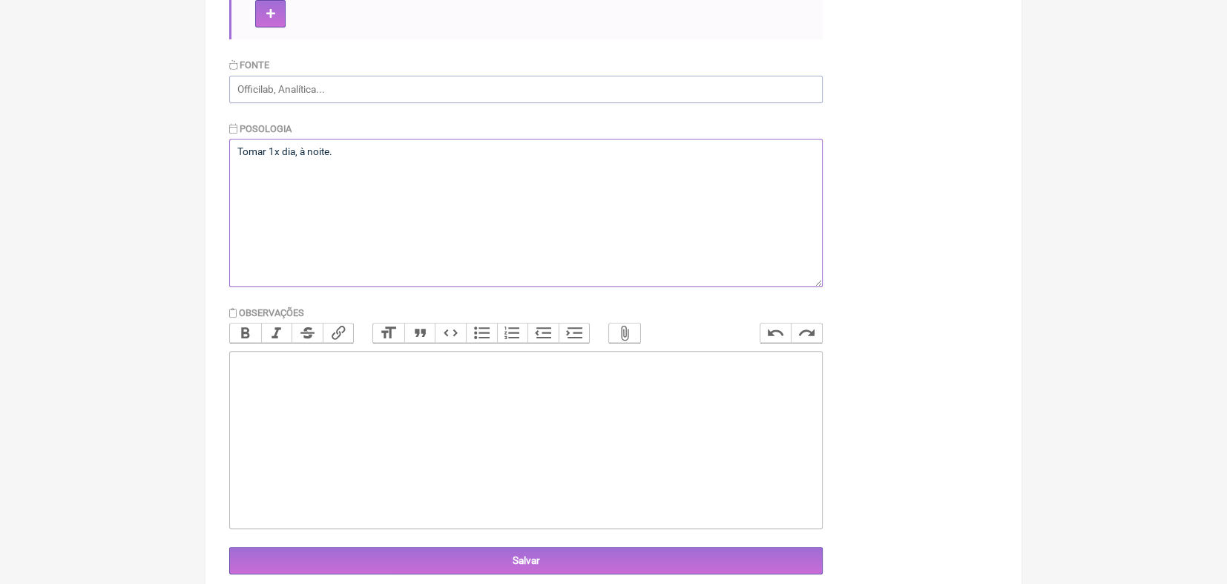
scroll to position [534, 0]
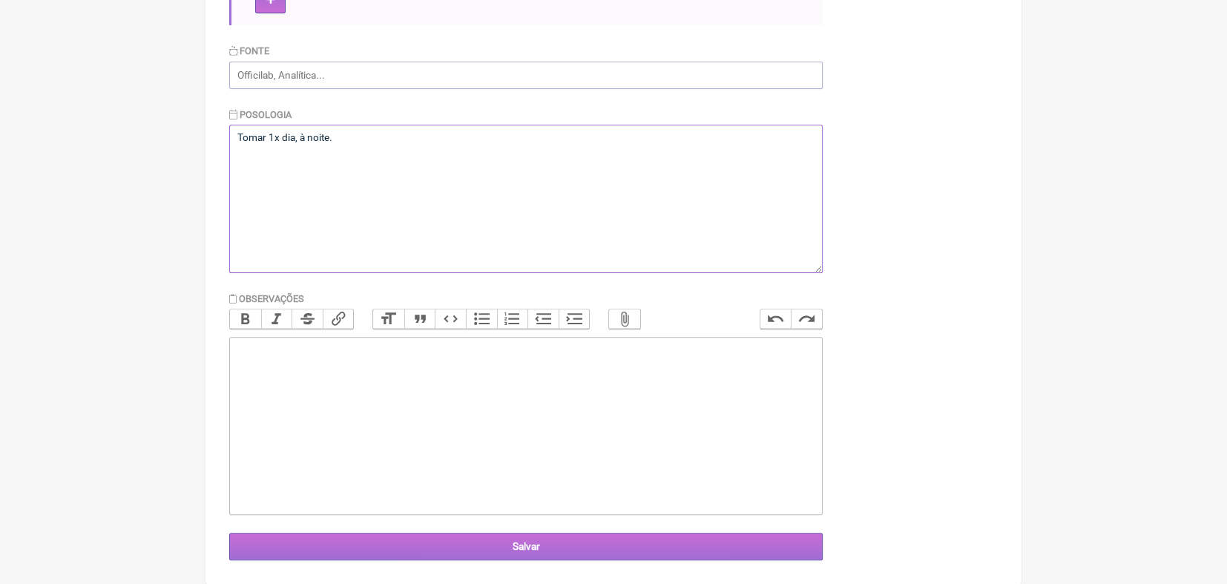
type textarea "Tomar 1x dia, à noite."
click at [520, 542] on input "Salvar" at bounding box center [525, 546] width 593 height 27
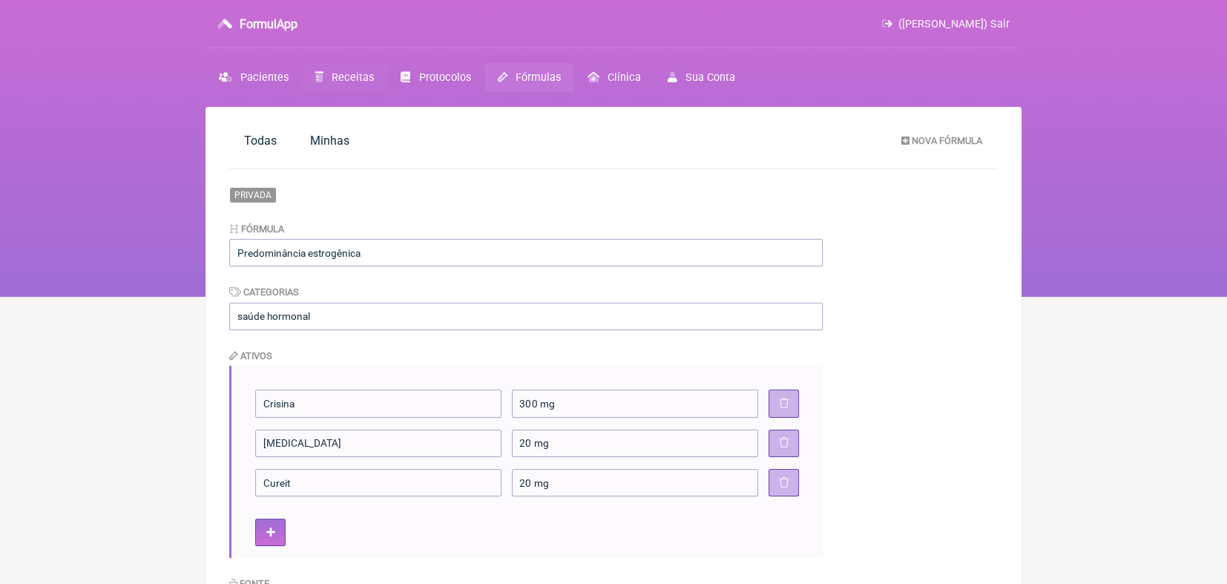
click at [358, 73] on span "Receitas" at bounding box center [353, 77] width 42 height 13
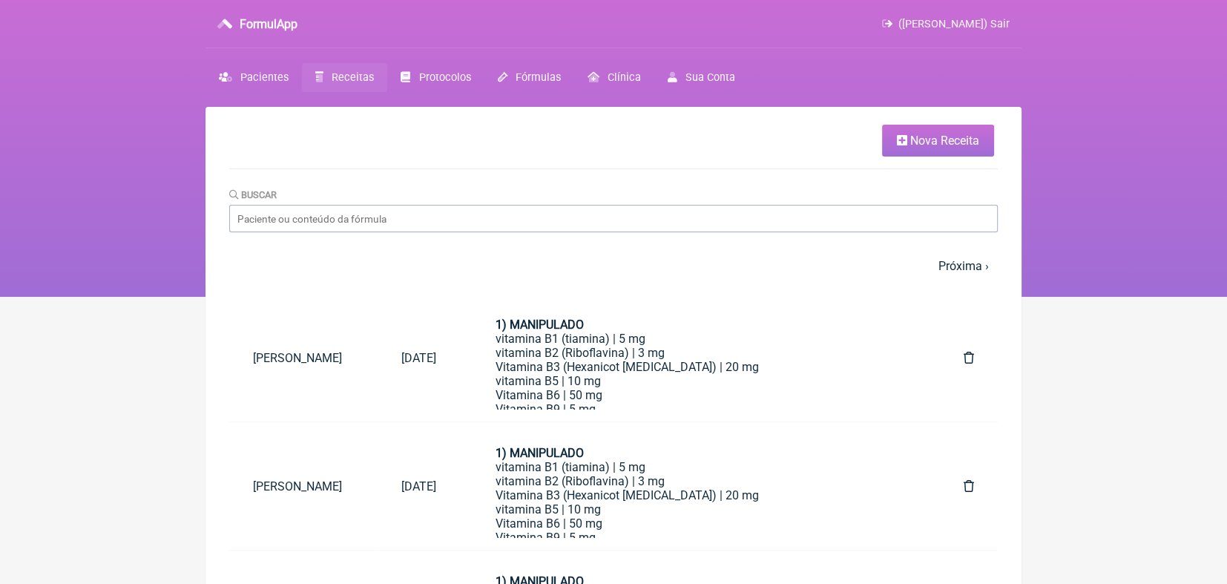
click at [950, 138] on span "Nova Receita" at bounding box center [944, 141] width 69 height 14
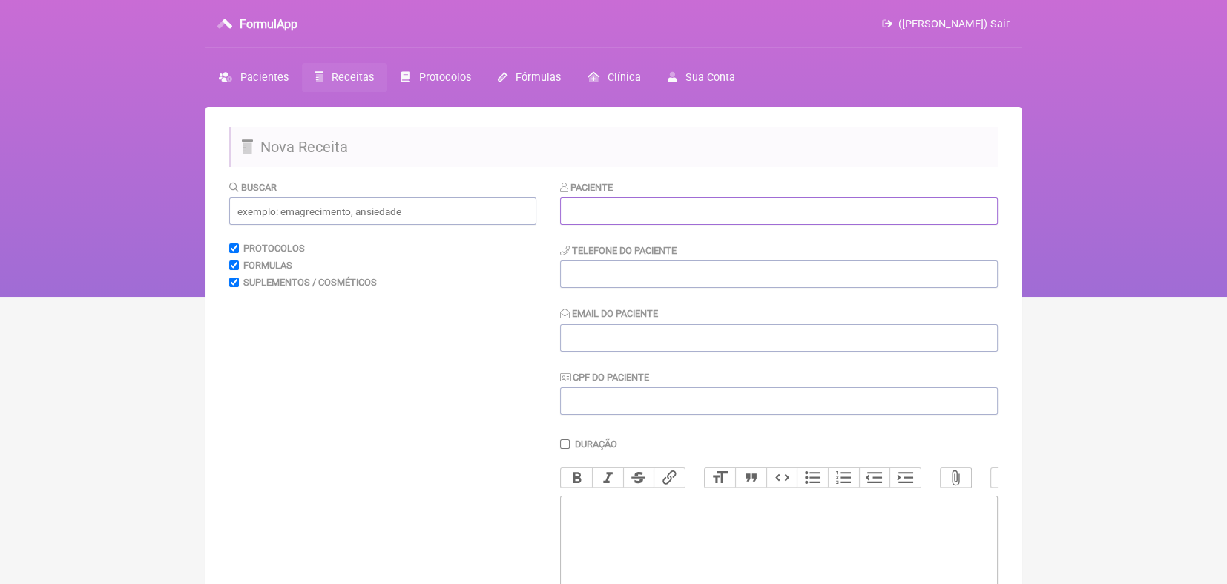
click at [765, 213] on input "text" at bounding box center [779, 210] width 438 height 27
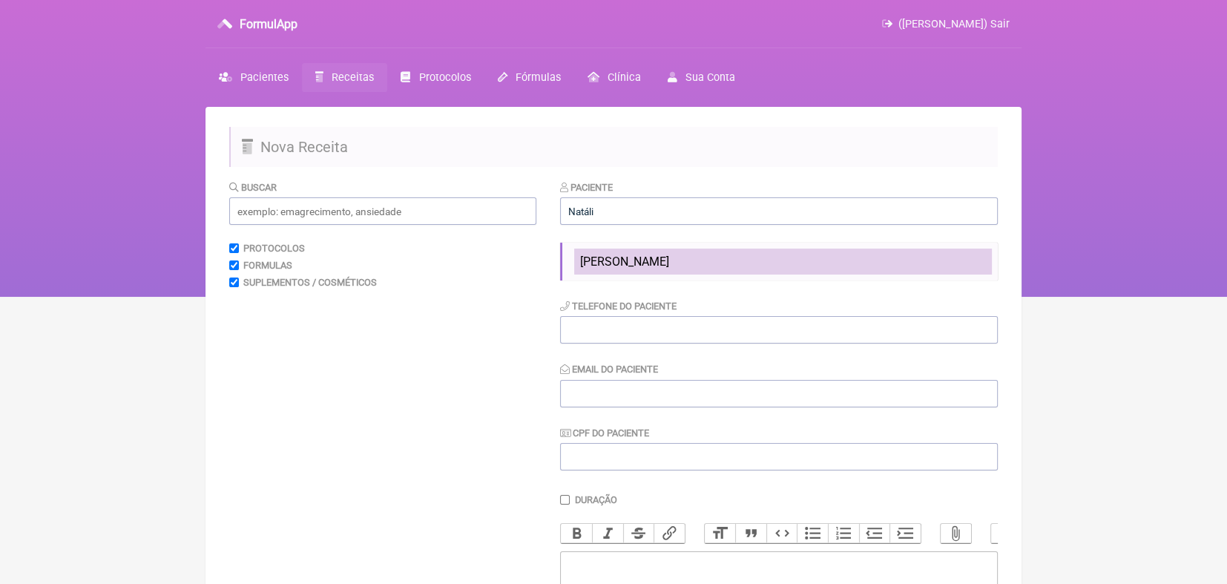
click at [655, 262] on span "[PERSON_NAME]" at bounding box center [624, 261] width 89 height 14
type input "[PERSON_NAME]"
type input "19992268389"
type input "[EMAIL_ADDRESS][DOMAIN_NAME]"
type input "36541836892"
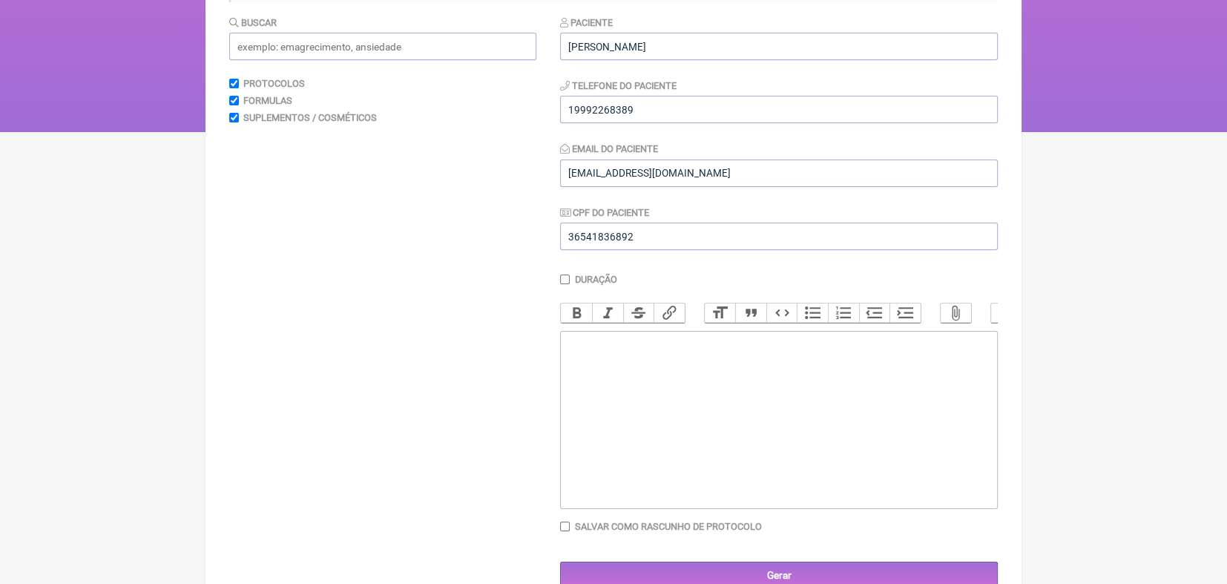
scroll to position [208, 0]
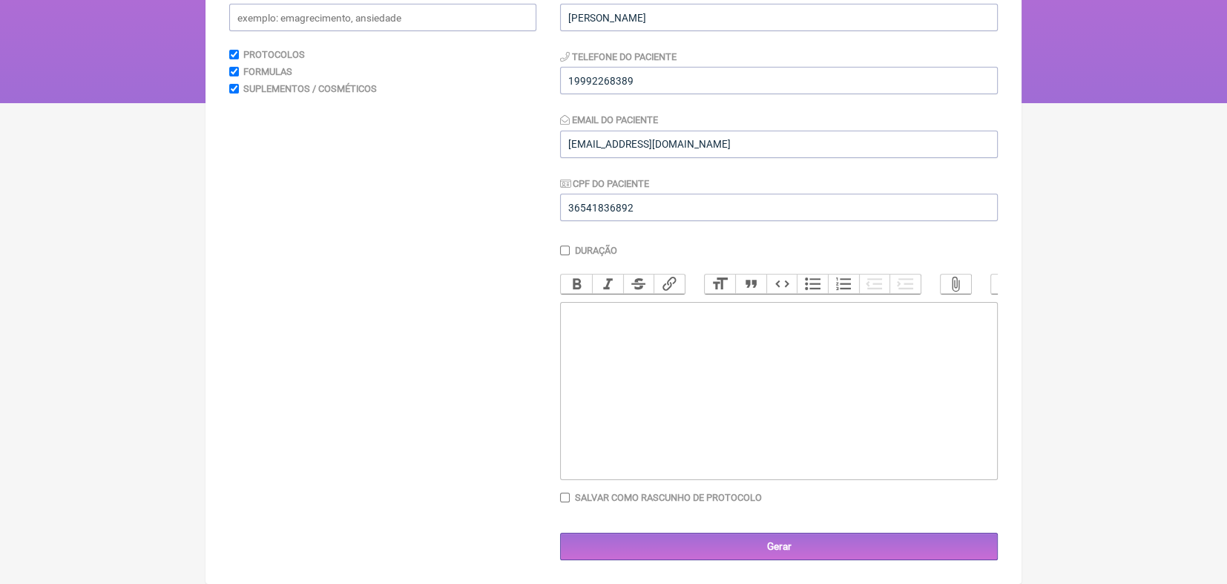
click at [592, 326] on trix-editor at bounding box center [779, 391] width 438 height 178
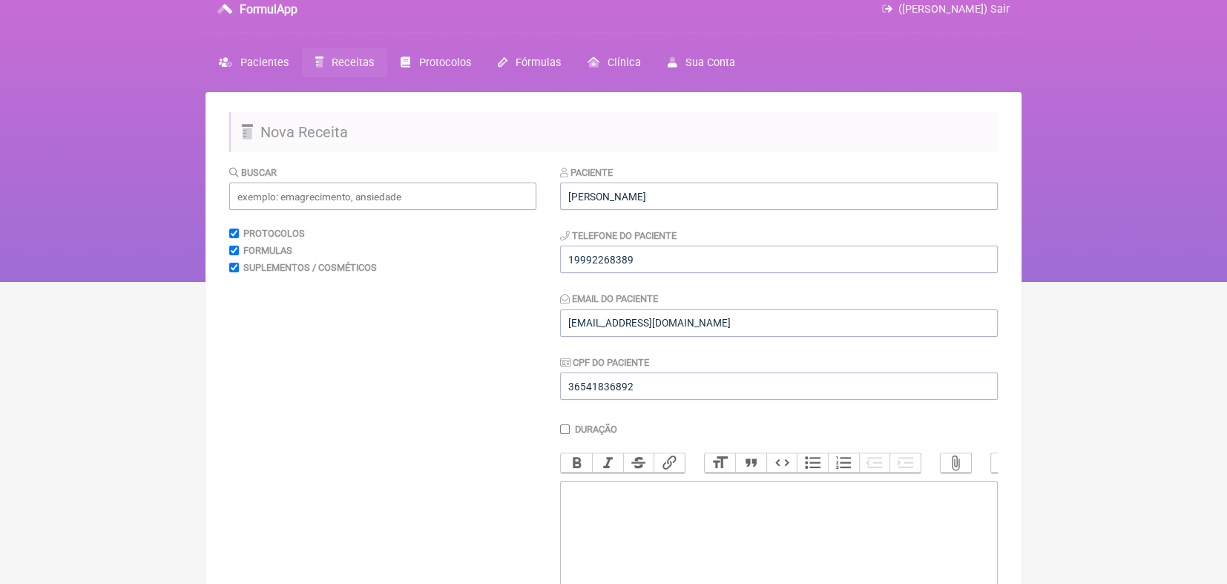
scroll to position [0, 0]
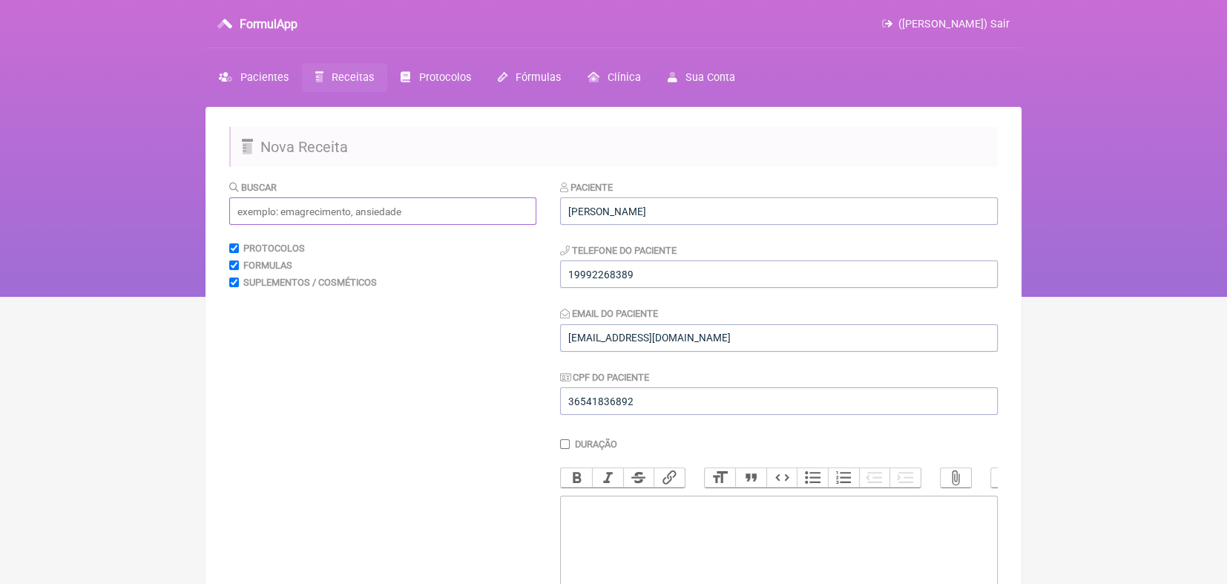
click at [290, 214] on input "text" at bounding box center [382, 210] width 307 height 27
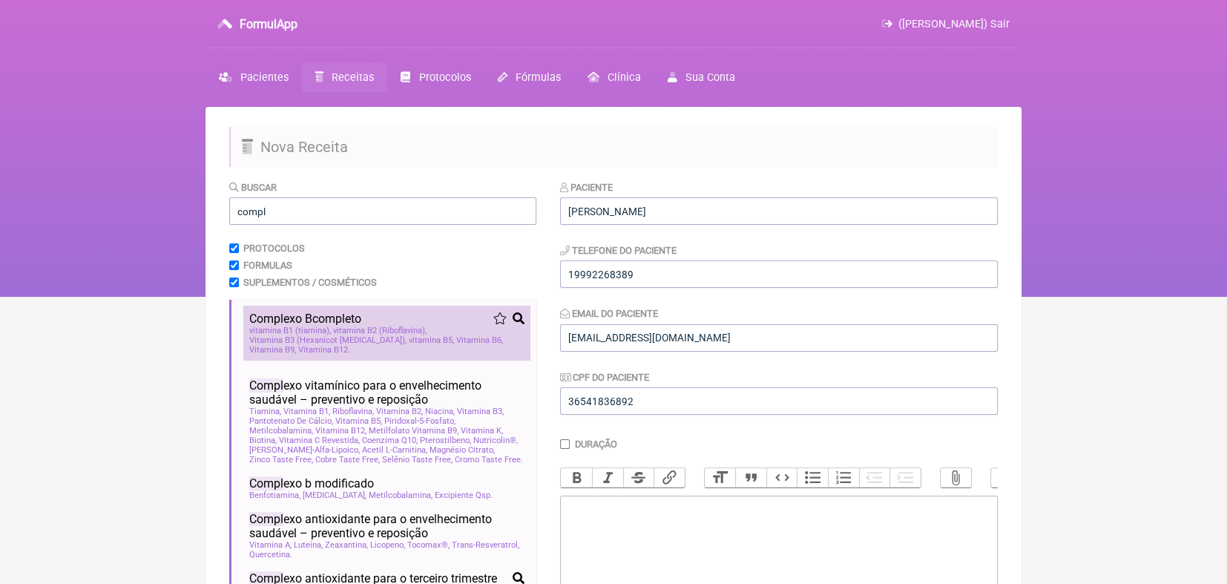
click at [283, 329] on span "vitamina B1 (tiamina)" at bounding box center [290, 331] width 82 height 10
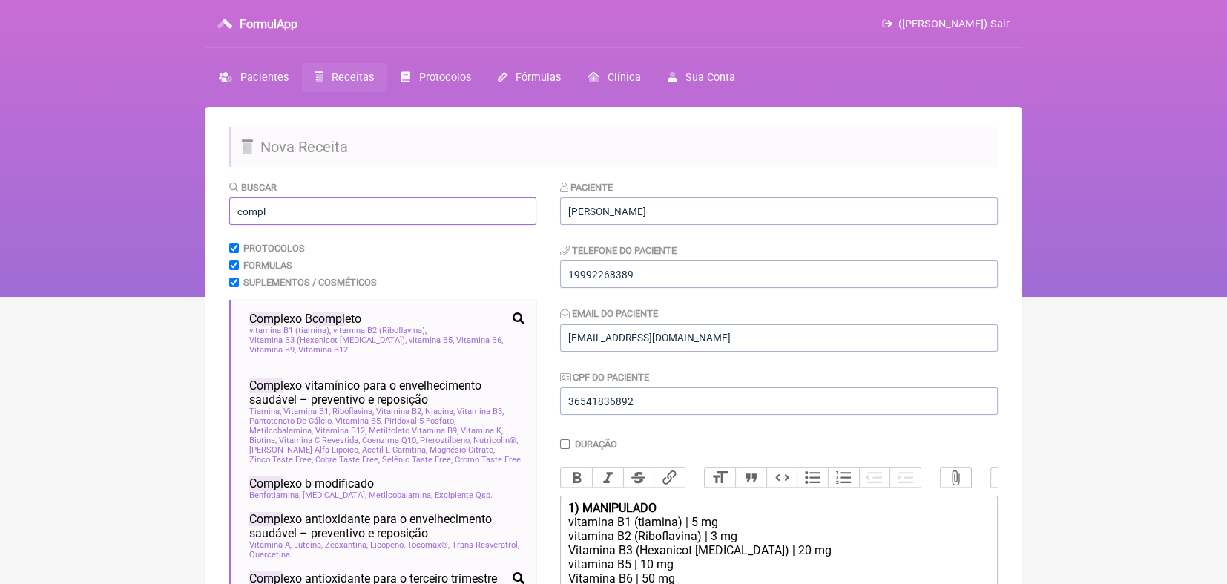
click at [306, 208] on input "compl" at bounding box center [382, 210] width 307 height 27
type input "c"
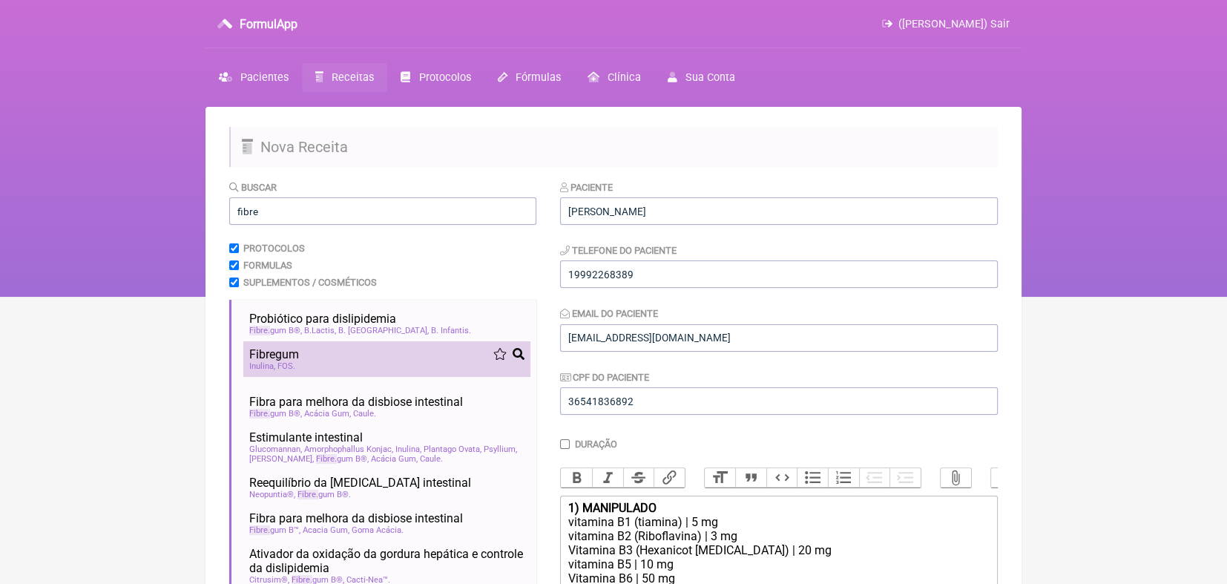
click at [303, 349] on div "Fibre gum" at bounding box center [386, 354] width 275 height 14
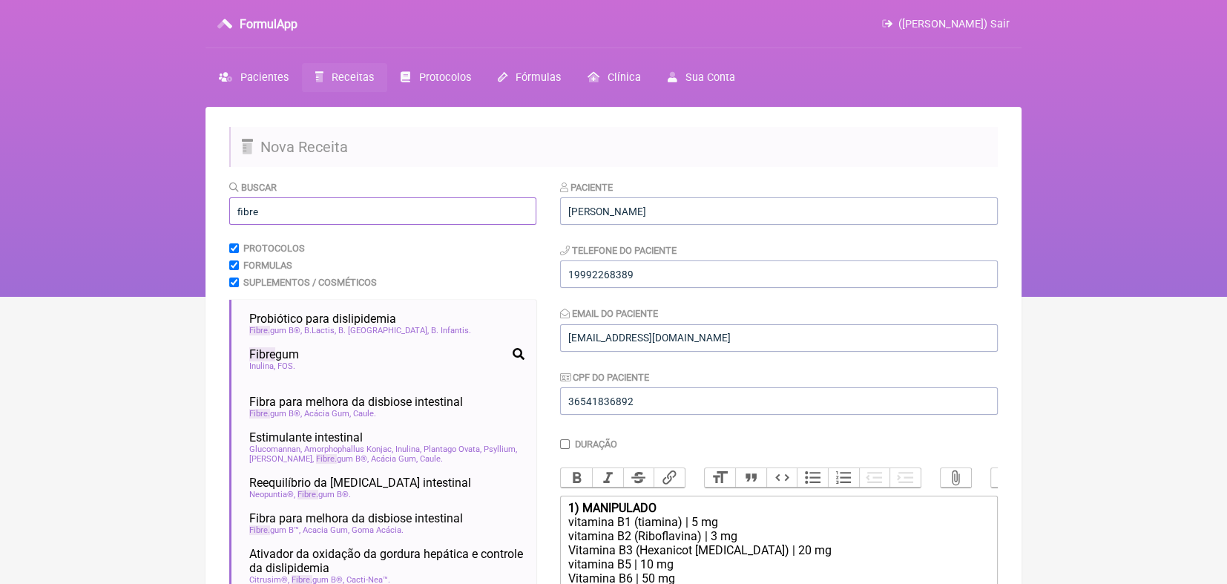
click at [312, 212] on input "fibre" at bounding box center [382, 210] width 307 height 27
type input "f"
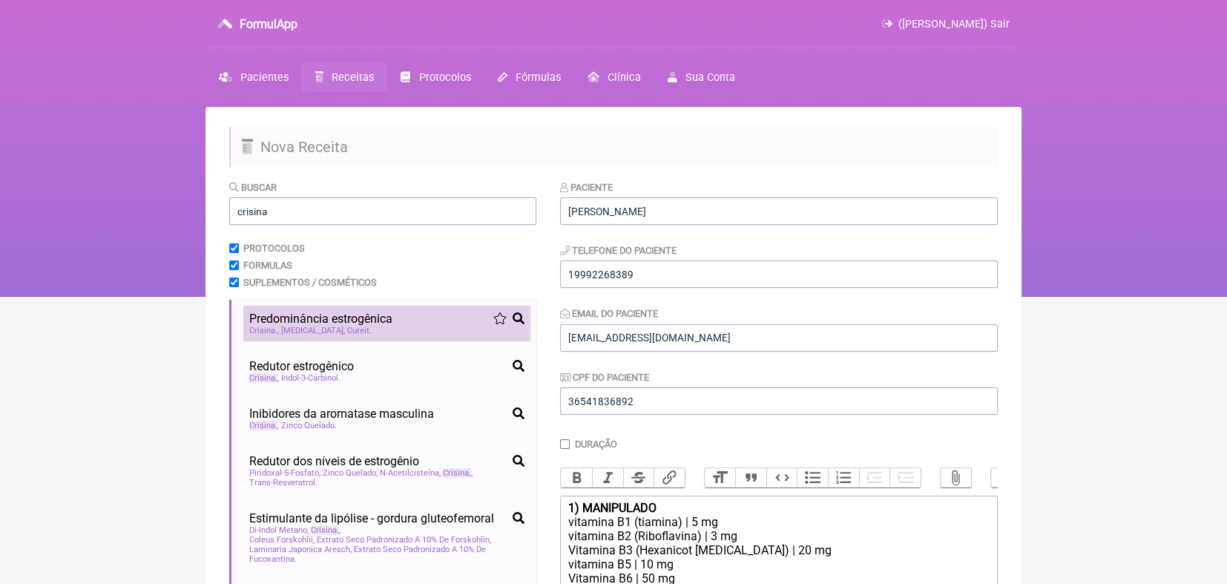
click at [347, 332] on span "Cureit" at bounding box center [359, 331] width 24 height 10
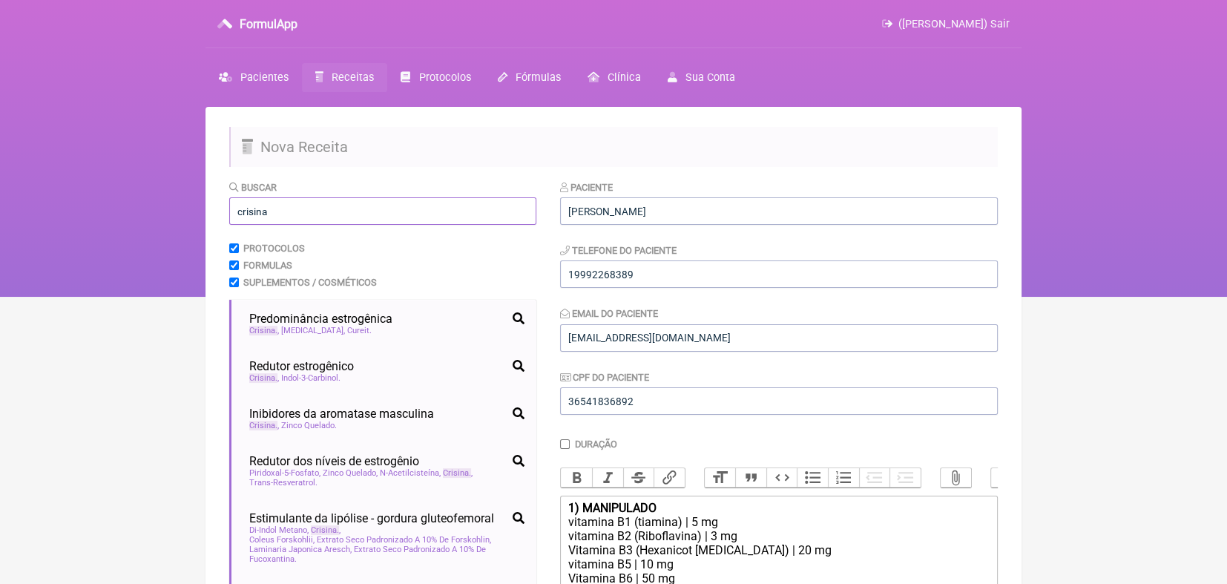
click at [286, 209] on input "crisina" at bounding box center [382, 210] width 307 height 27
type input "c"
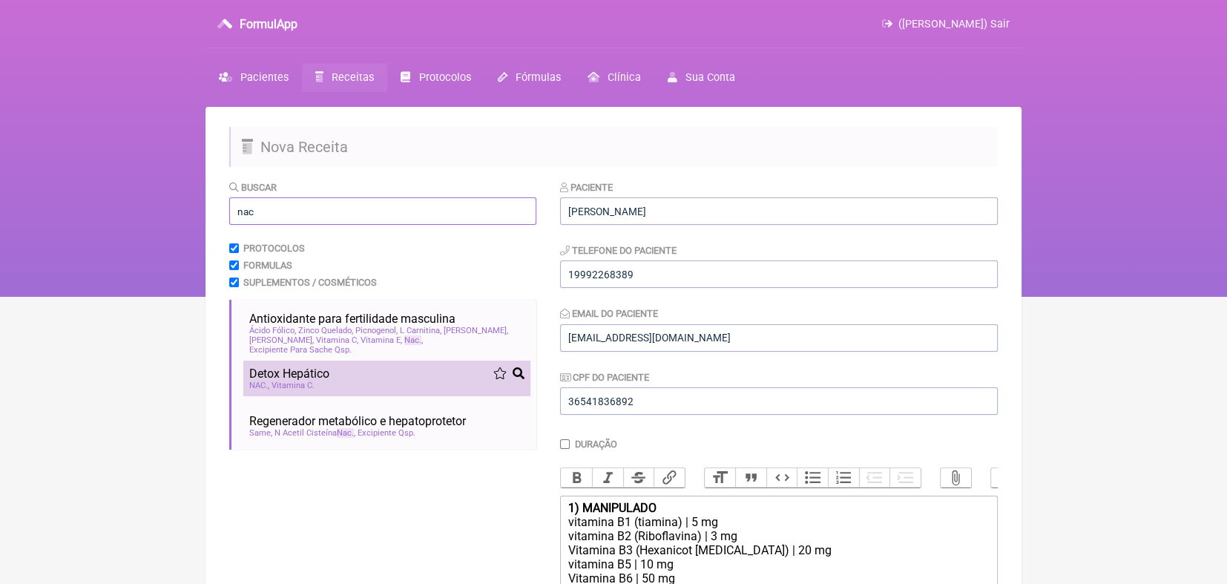
type input "nac"
click at [289, 369] on span "Detox Hepático" at bounding box center [289, 373] width 80 height 14
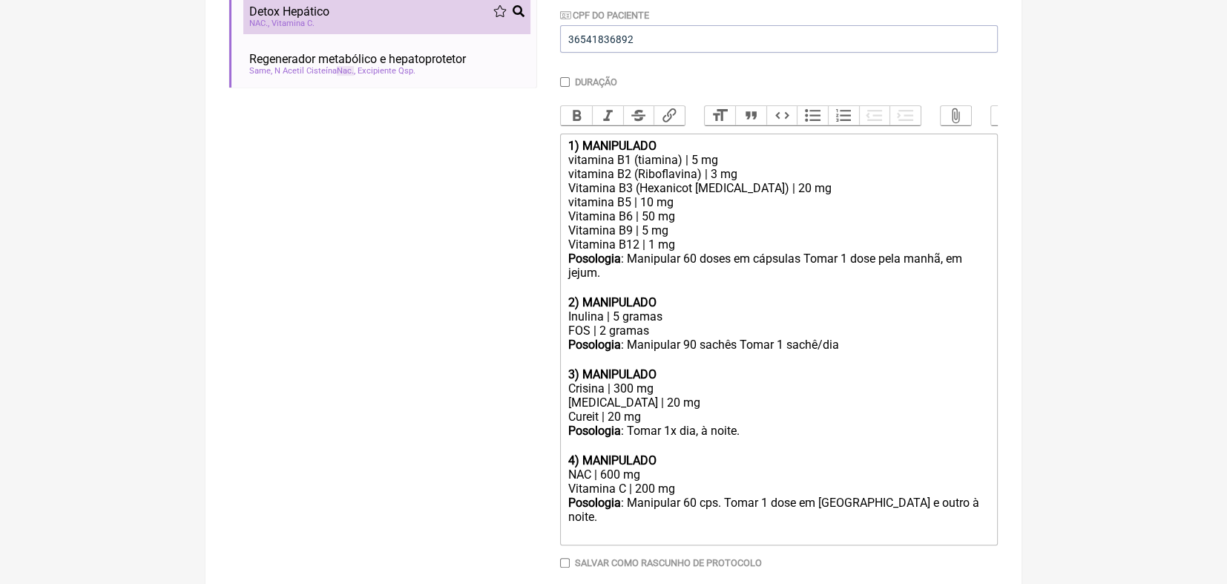
scroll to position [432, 0]
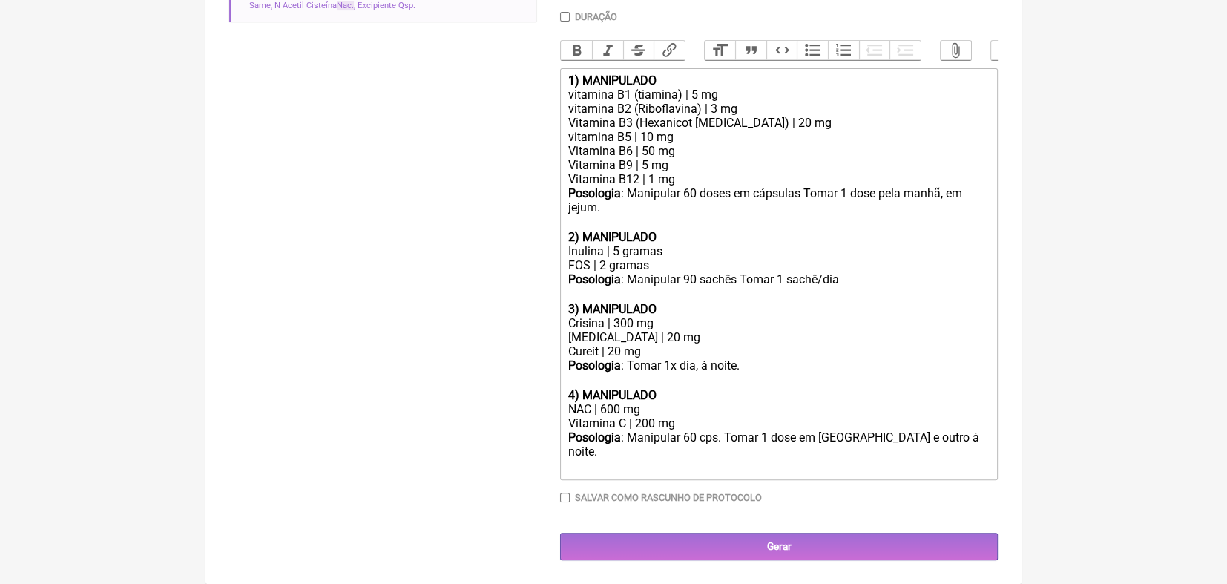
click at [662, 416] on div "NAC | 600 mg" at bounding box center [778, 409] width 421 height 14
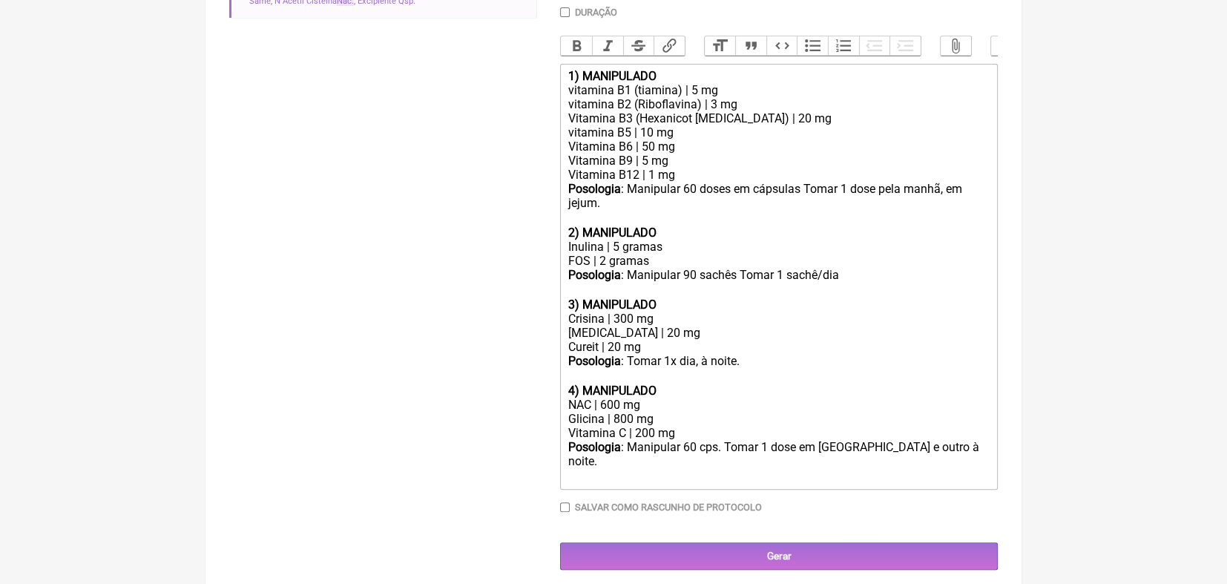
click at [944, 467] on div "Posologia : Manipular 60 cps. Tomar 1 dose em jejum e outro à noite. ㅤ" at bounding box center [778, 462] width 421 height 44
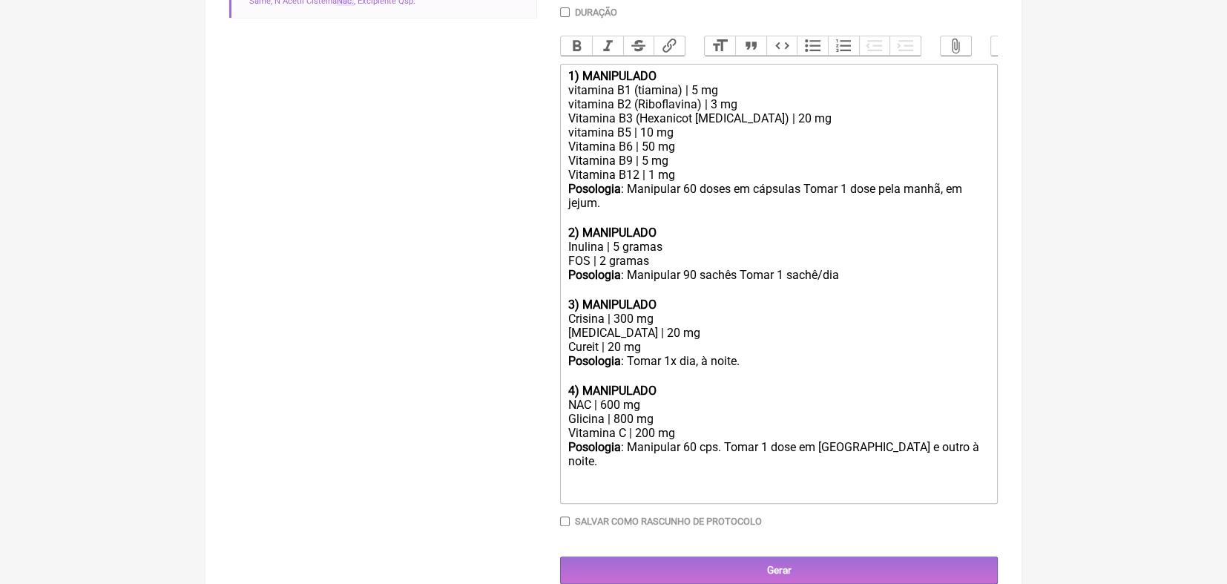
type trix-editor "<div><strong>1) MANIPULADO</strong></div><div>vitamina B1 (tiamina) | 5 mg</div…"
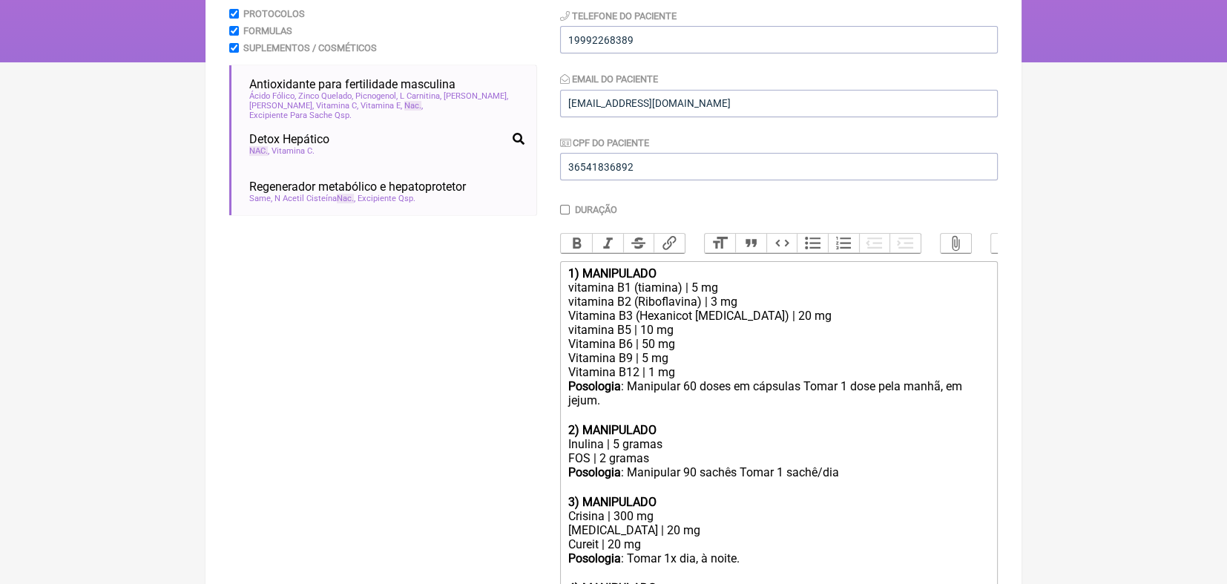
scroll to position [0, 0]
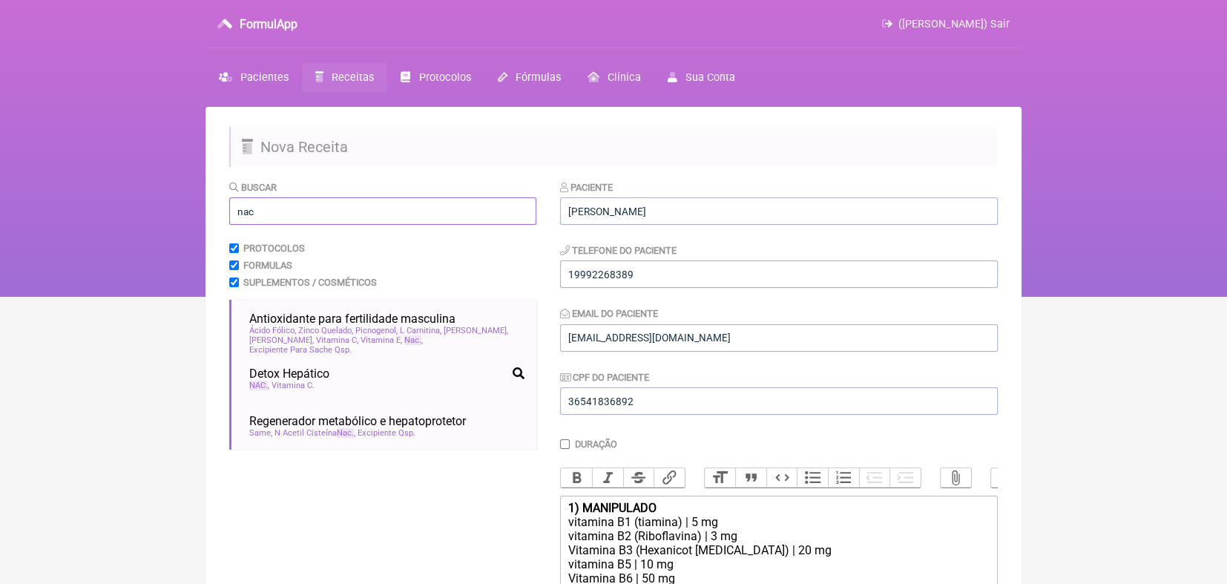
click at [478, 212] on input "nac" at bounding box center [382, 210] width 307 height 27
type input "n"
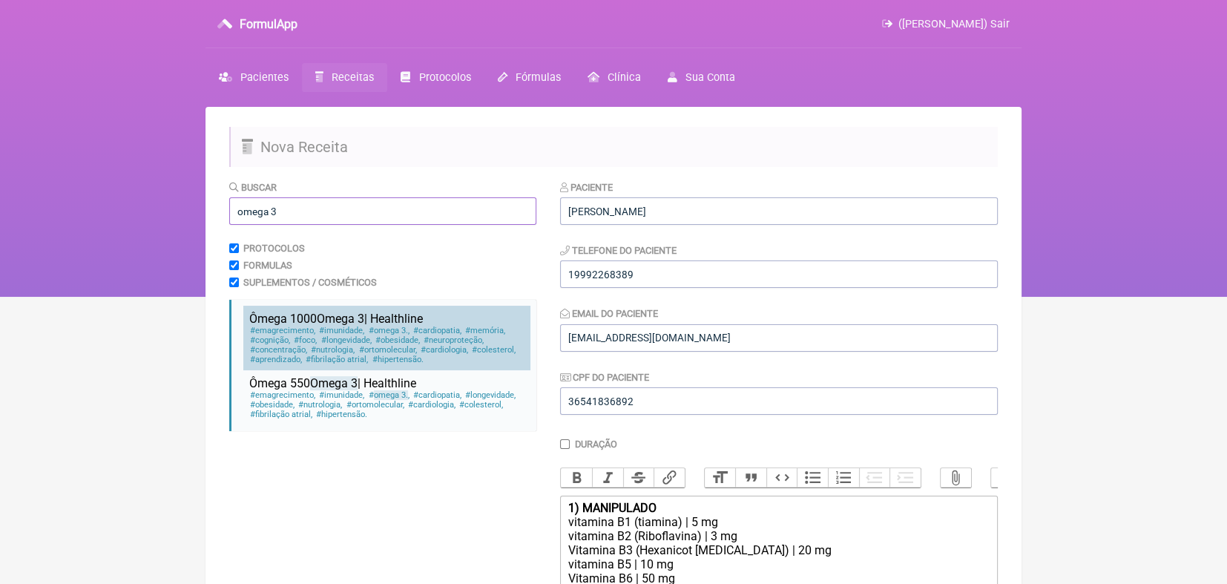
type input "omega 3"
click at [346, 329] on span "imunidade" at bounding box center [341, 331] width 47 height 10
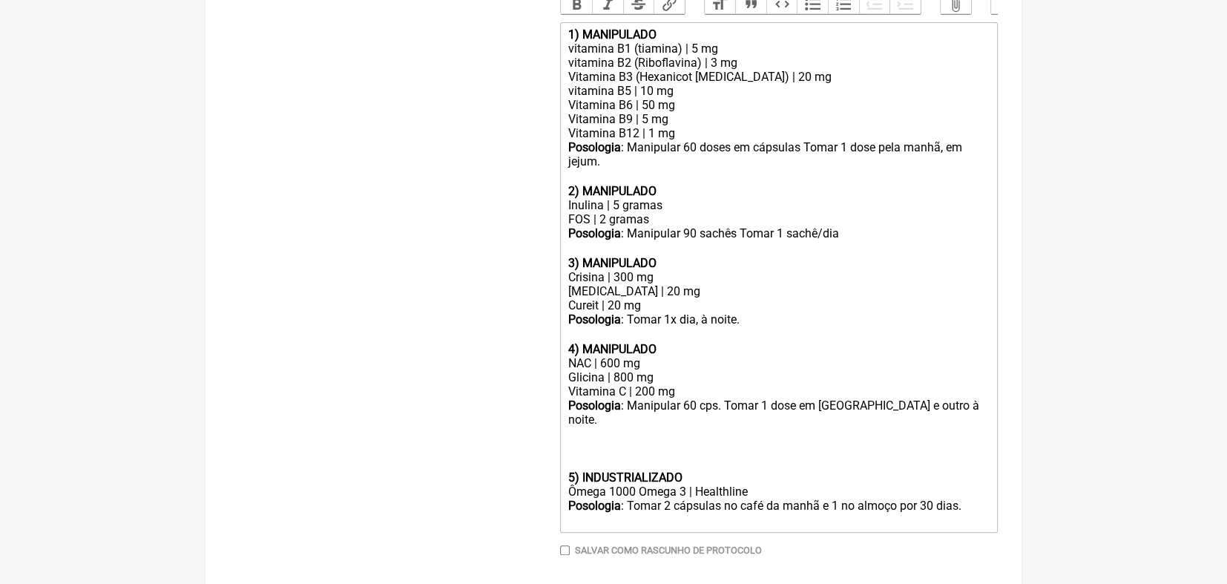
scroll to position [476, 0]
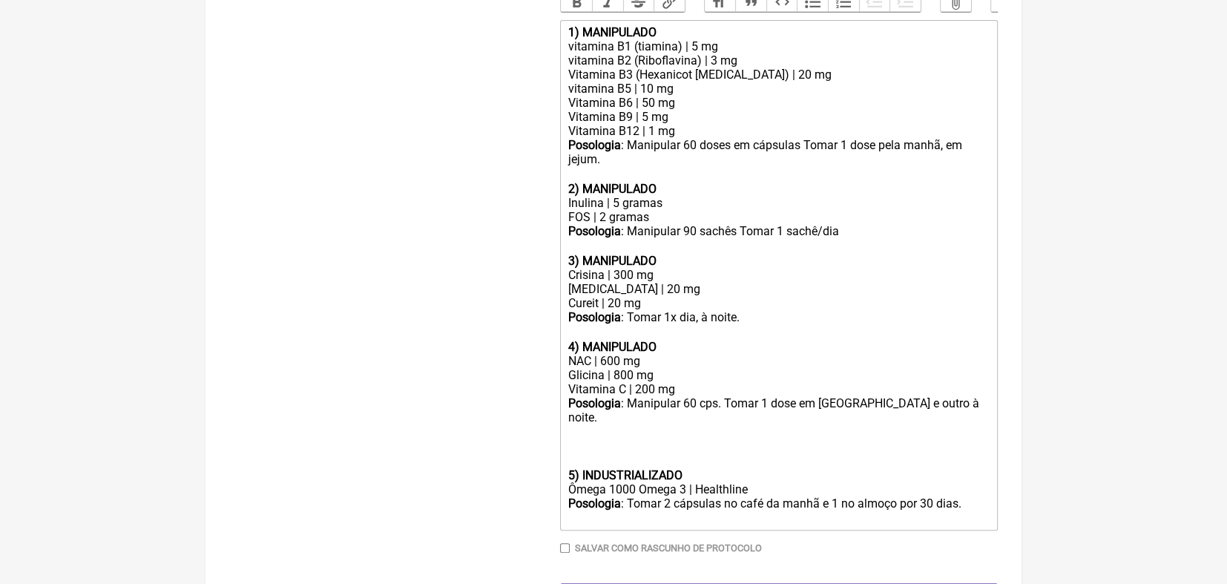
click at [801, 159] on div "Posologia : Manipular 60 doses em cápsulas Tomar 1 dose pela manhã, em jejum. ㅤ" at bounding box center [778, 160] width 421 height 44
click at [734, 248] on div "Posologia : Manipular 90 sachês Tomar 1 sachê/dia ㅤ" at bounding box center [778, 239] width 421 height 30
click at [821, 248] on div "Posologia : Manipular 90 sachês. Tomar 1 sachê/dia ㅤ" at bounding box center [778, 239] width 421 height 30
click at [626, 337] on div "Posologia : Tomar 1x dia, à noite. ㅤ" at bounding box center [778, 325] width 421 height 30
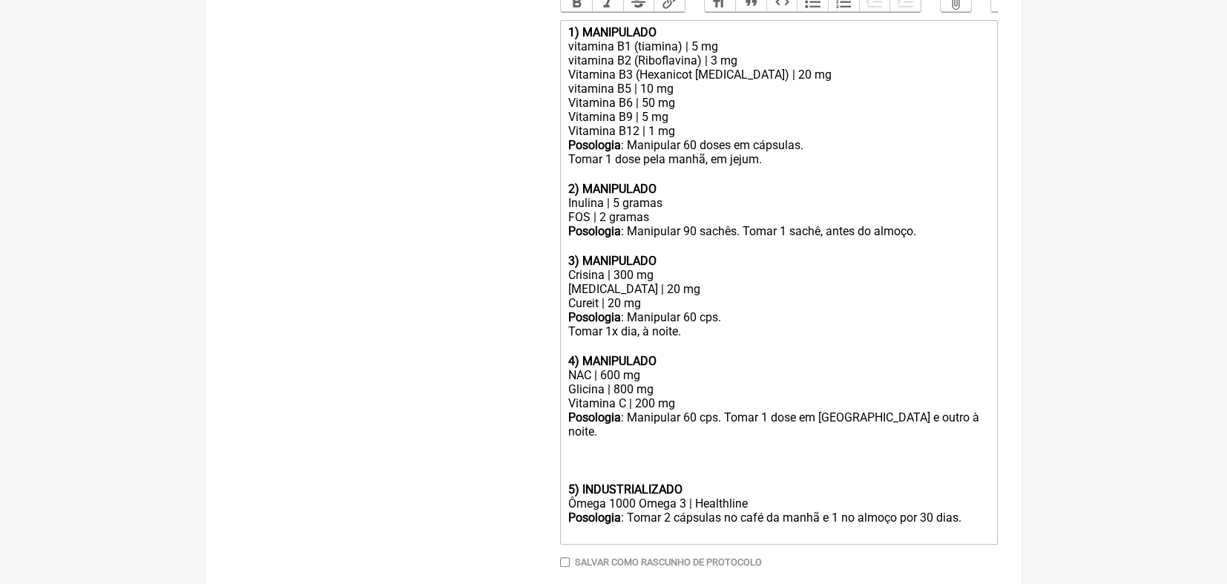
click at [745, 246] on div "Posologia : Manipular 90 sachês. Tomar 1 sachê, antes do almoço.ㅤ" at bounding box center [778, 239] width 421 height 30
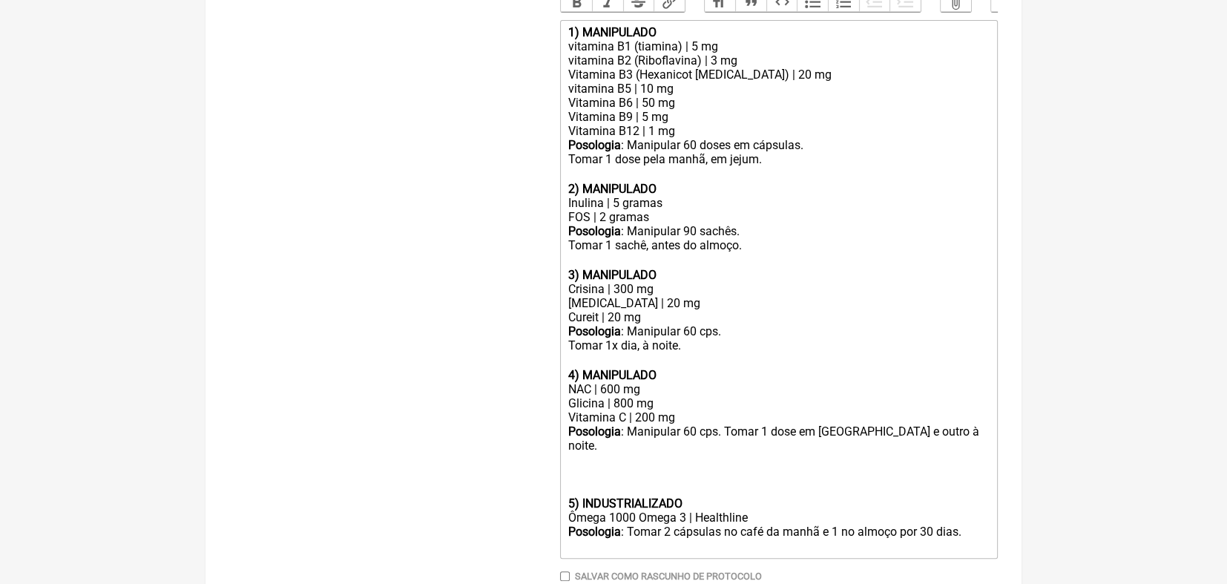
click at [721, 452] on div "Posologia : Manipular 60 cps. Tomar 1 dose em jejum e outro à noite. ㅤ" at bounding box center [778, 460] width 421 height 72
drag, startPoint x: 570, startPoint y: 407, endPoint x: 645, endPoint y: 438, distance: 80.2
click at [645, 438] on trix-editor "1) MANIPULADO vitamina B1 (tiamina) | 5 mg vitamina B2 (Riboflavina) | 3 mg Vit…" at bounding box center [779, 289] width 438 height 539
drag, startPoint x: 858, startPoint y: 473, endPoint x: 692, endPoint y: 496, distance: 167.0
click at [692, 496] on div "Posologia : Manipular 60 cps. Tomar 1 dose em jejum e outro à noite. ㅤ" at bounding box center [778, 460] width 421 height 72
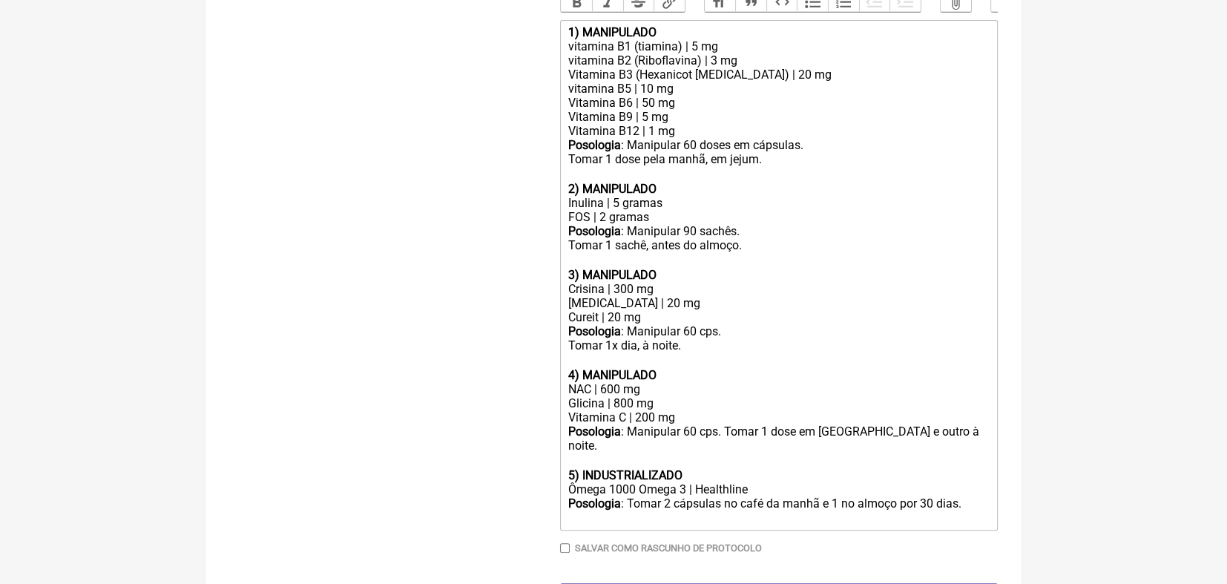
type trix-editor "<div><strong>1) MANIPULADO</strong></div><div>vitamina B1 (tiamina) | 5 mg</div…"
click at [568, 553] on input "Salvar como rascunho de Protocolo" at bounding box center [565, 548] width 10 height 10
checkbox input "true"
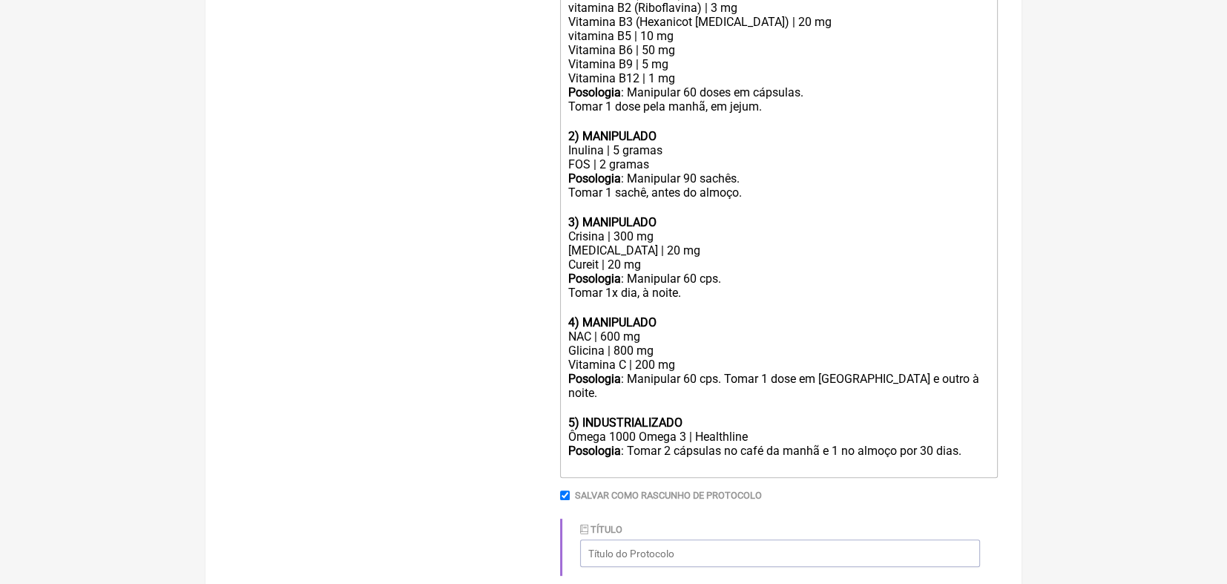
scroll to position [614, 0]
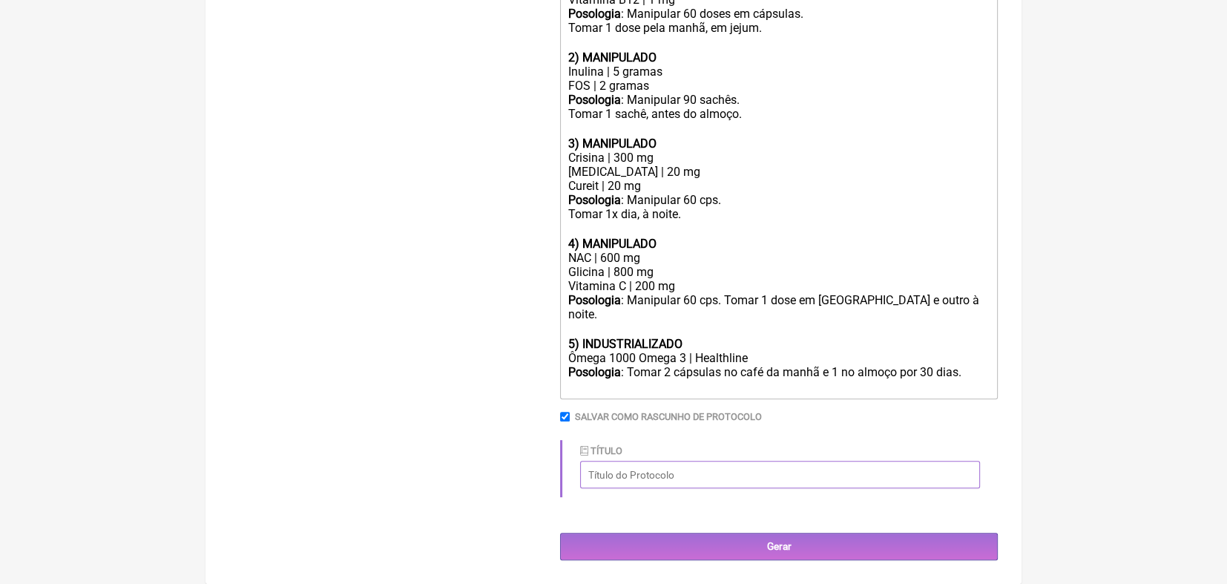
click at [683, 470] on input "Título" at bounding box center [780, 474] width 400 height 27
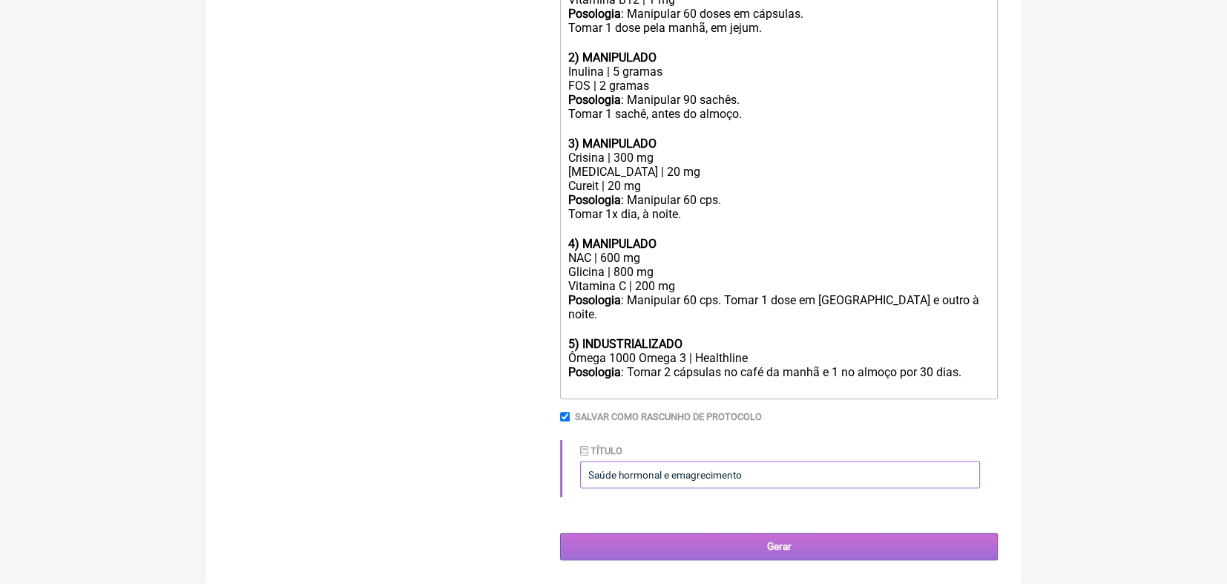
type input "Saúde hormonal e emagrecimento"
click at [792, 541] on input "Gerar" at bounding box center [779, 546] width 438 height 27
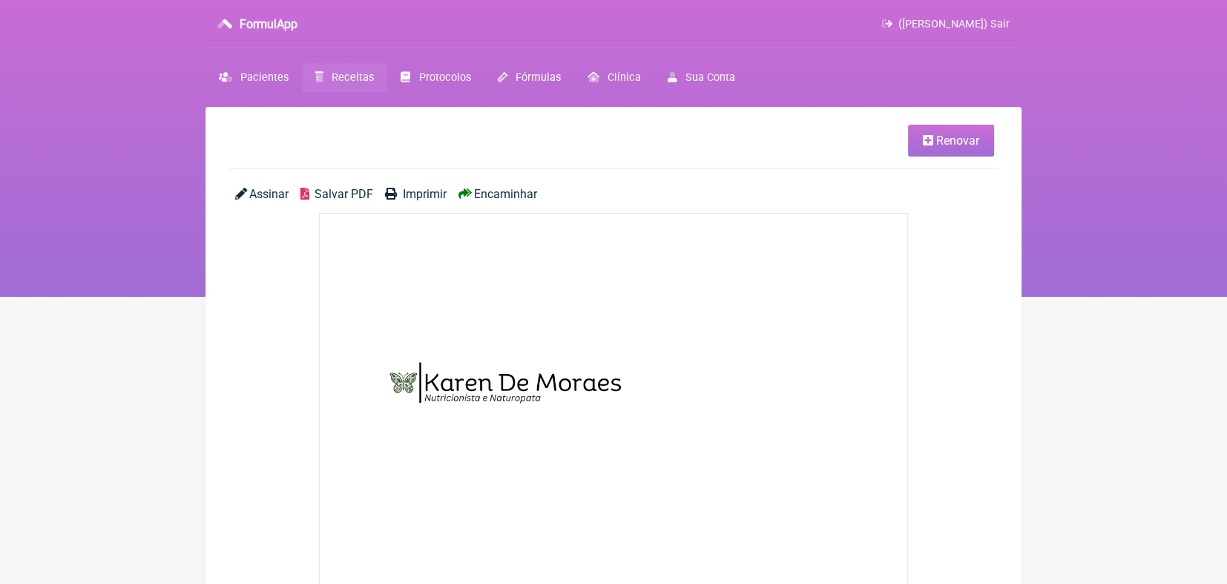
click at [956, 141] on span "Renovar" at bounding box center [957, 141] width 43 height 14
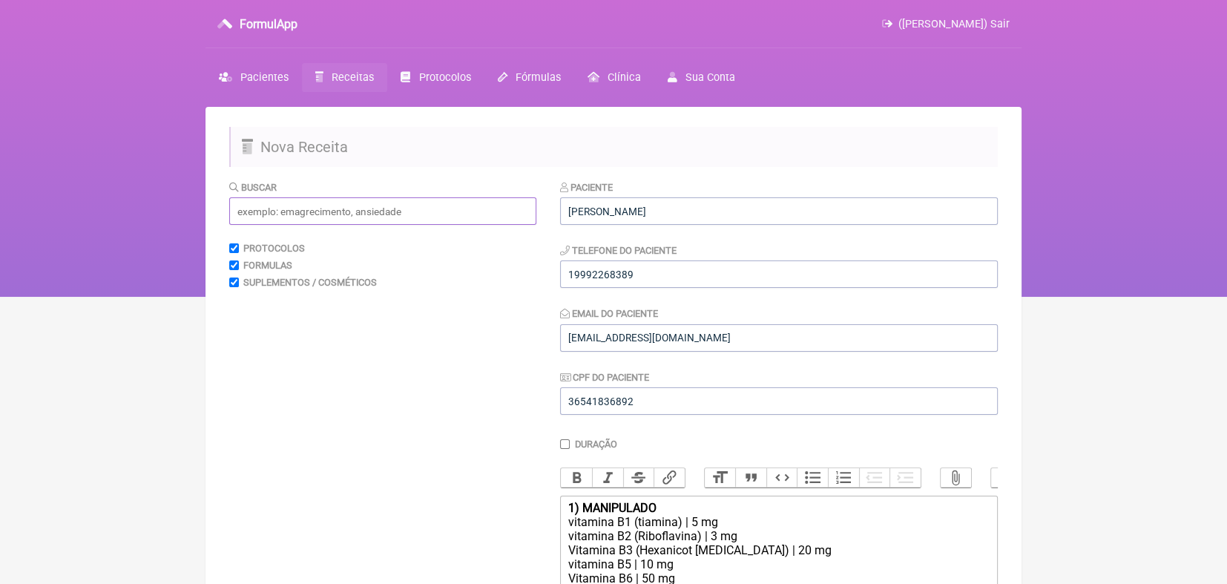
click at [258, 210] on input "text" at bounding box center [382, 210] width 307 height 27
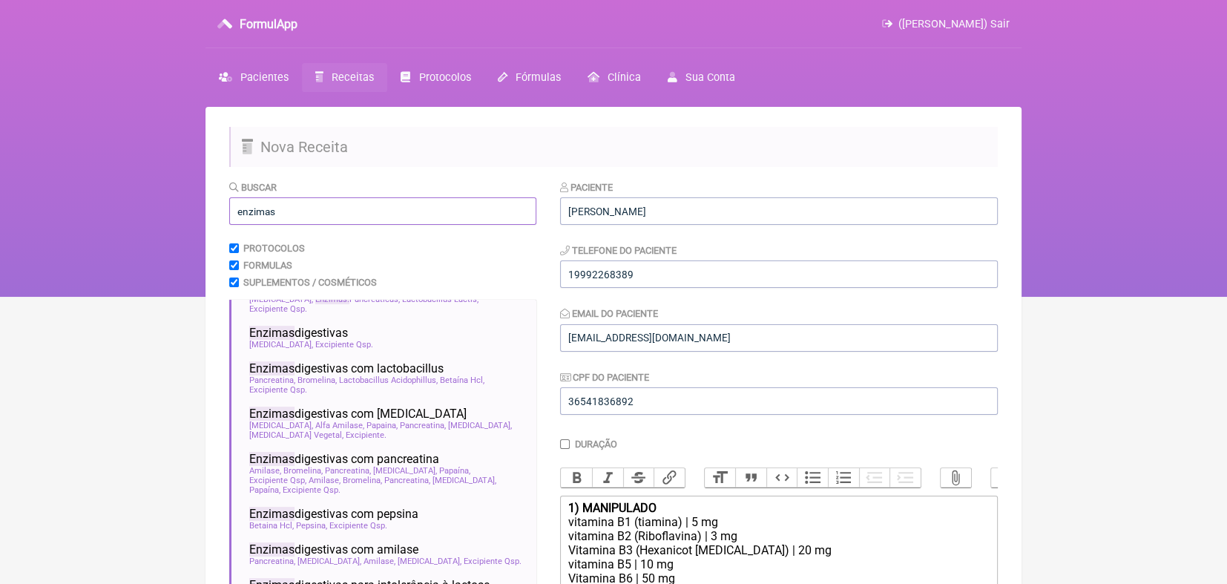
scroll to position [168, 0]
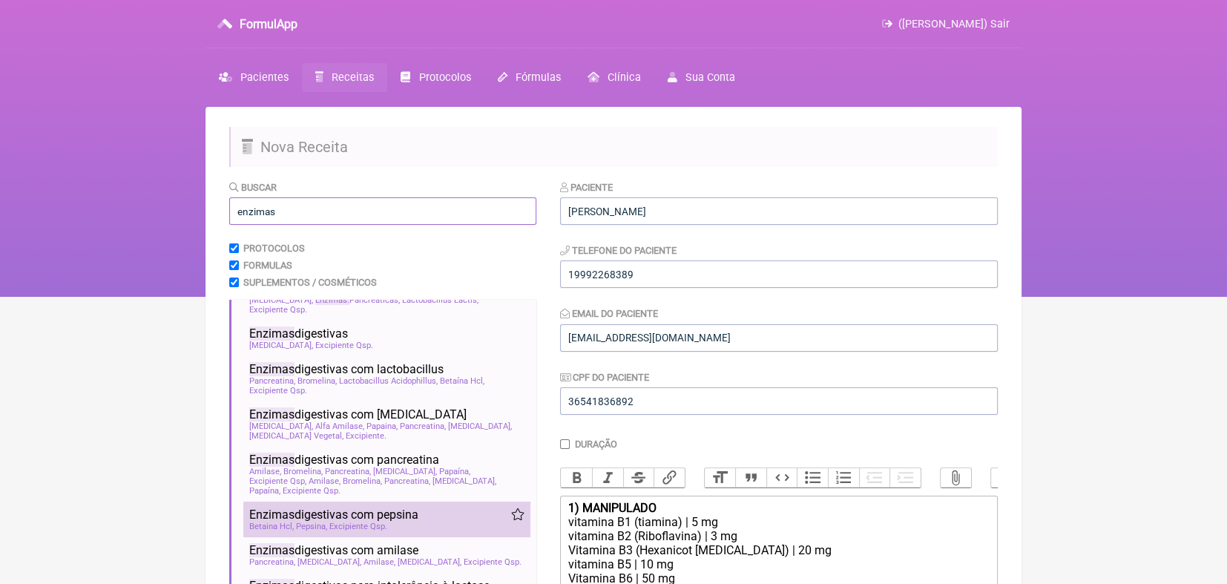
type input "enzimas"
click at [303, 522] on span "Pepsina" at bounding box center [311, 527] width 31 height 10
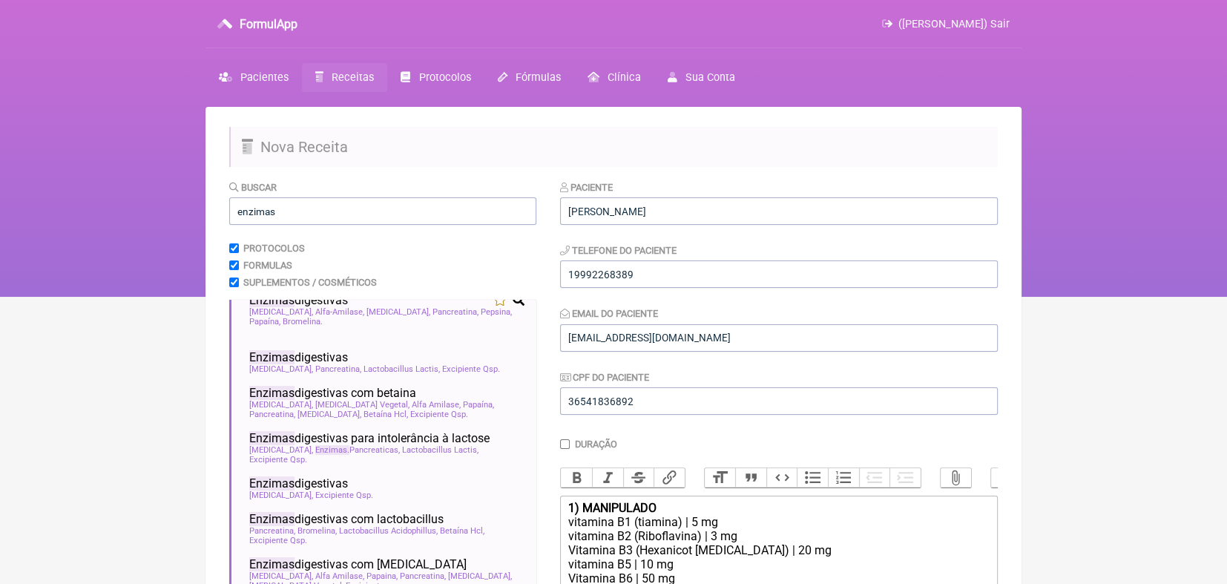
scroll to position [0, 0]
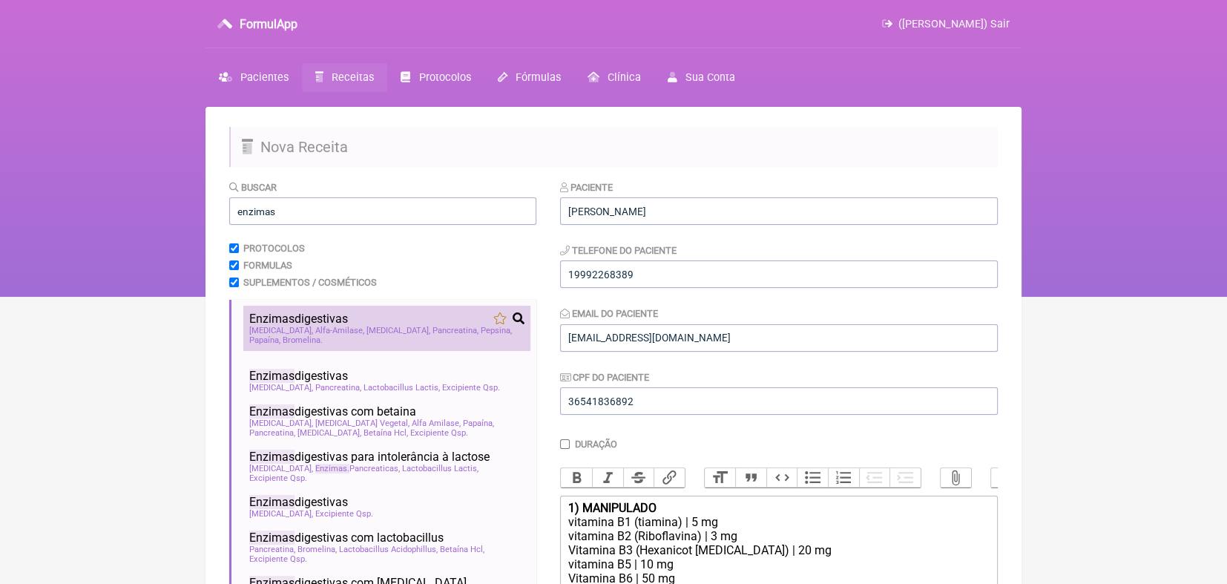
click at [432, 341] on div "Protease Alfa-Amilase Lipase Pancreatina Pepsina Papaína Bromelina" at bounding box center [386, 335] width 275 height 19
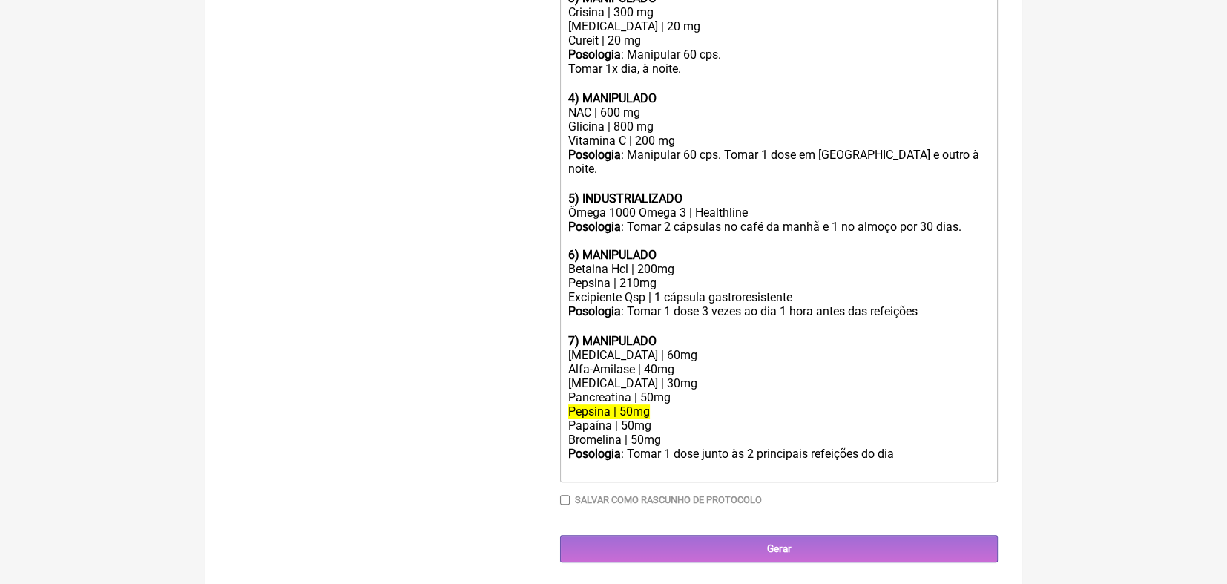
scroll to position [763, 0]
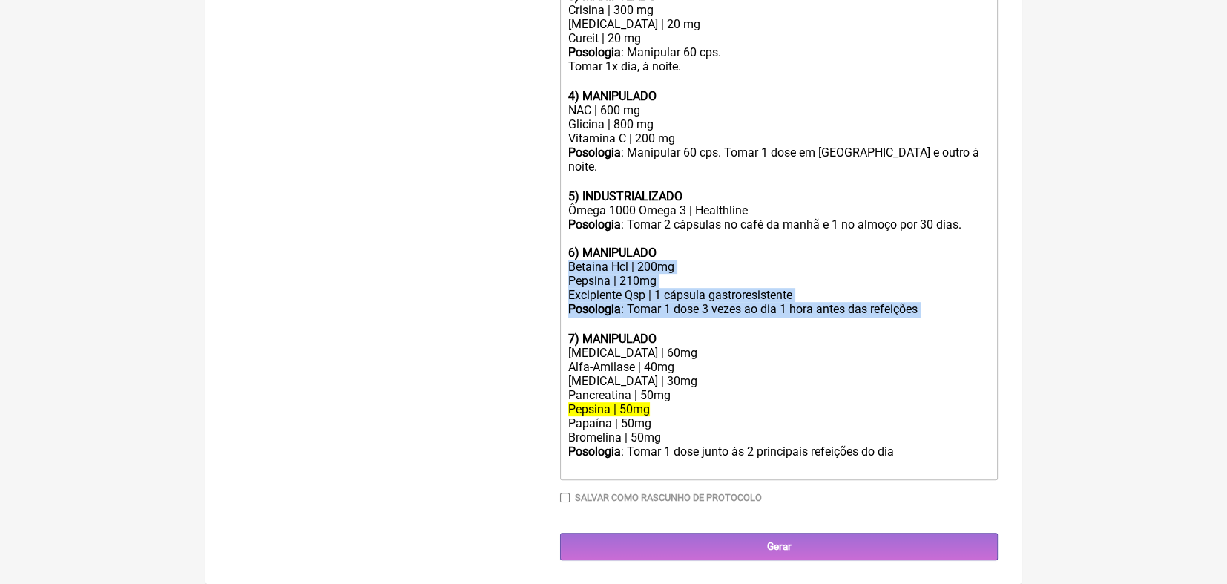
drag, startPoint x: 929, startPoint y: 309, endPoint x: 569, endPoint y: 257, distance: 363.6
click at [569, 257] on trix-editor "1) MANIPULADO vitamina B1 (tiamina) | 5 mg vitamina B2 (Riboflavina) | 3 mg Vit…" at bounding box center [779, 110] width 438 height 739
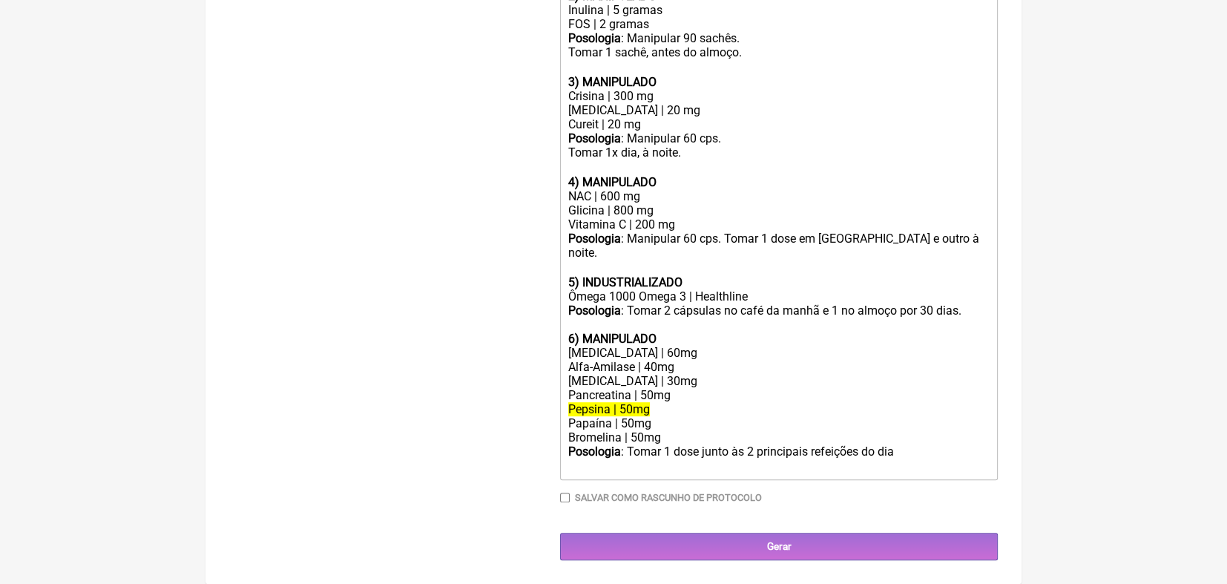
scroll to position [676, 0]
click at [631, 411] on del "Pepsina | 50mg" at bounding box center [609, 409] width 82 height 14
type trix-editor "<div><strong>1) MANIPULADO</strong></div><div>vitamina B1 (tiamina) | 5 mg</div…"
click at [563, 499] on input "Salvar como rascunho de Protocolo" at bounding box center [565, 498] width 10 height 10
checkbox input "true"
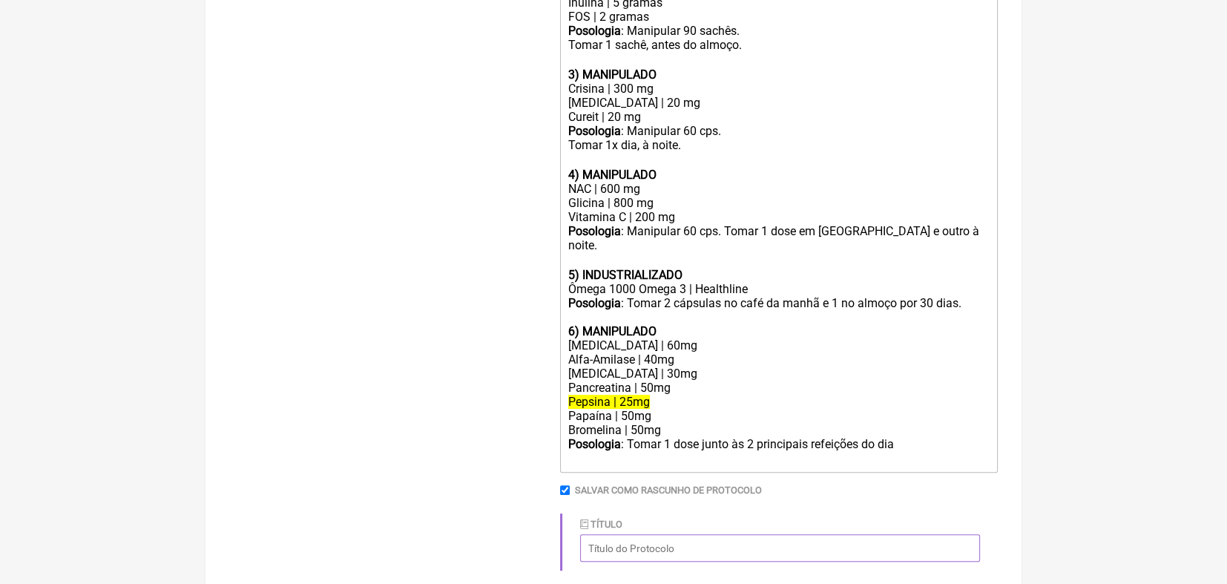
click at [697, 555] on input "Título" at bounding box center [780, 547] width 400 height 27
type input "Saúde hormonal e emagrecimento"
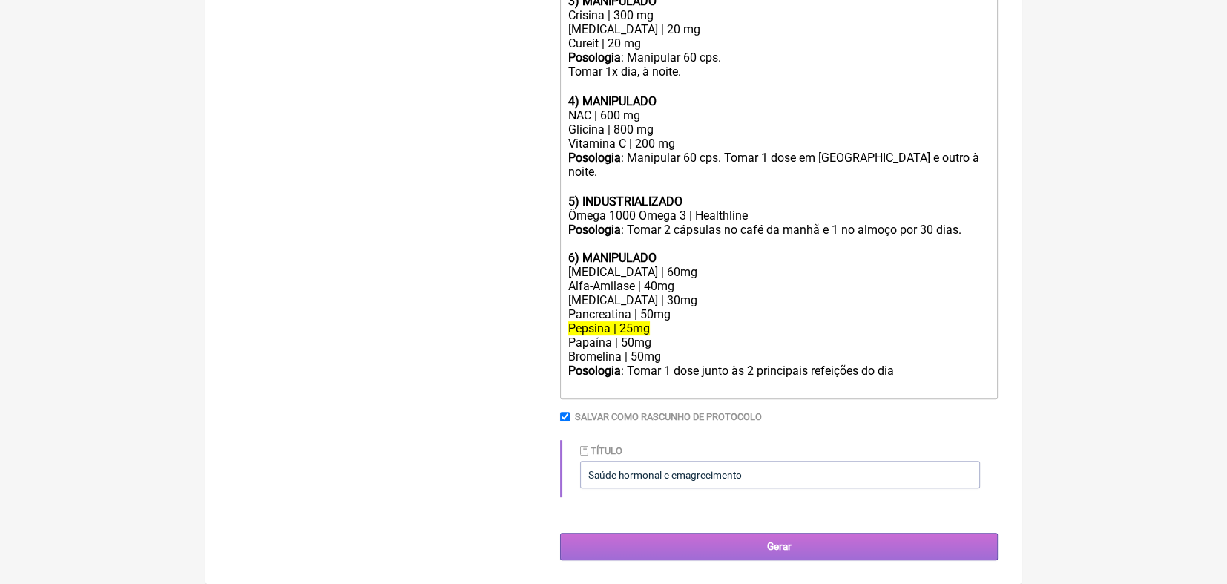
click at [782, 549] on input "Gerar" at bounding box center [779, 546] width 438 height 27
